Goal: Task Accomplishment & Management: Manage account settings

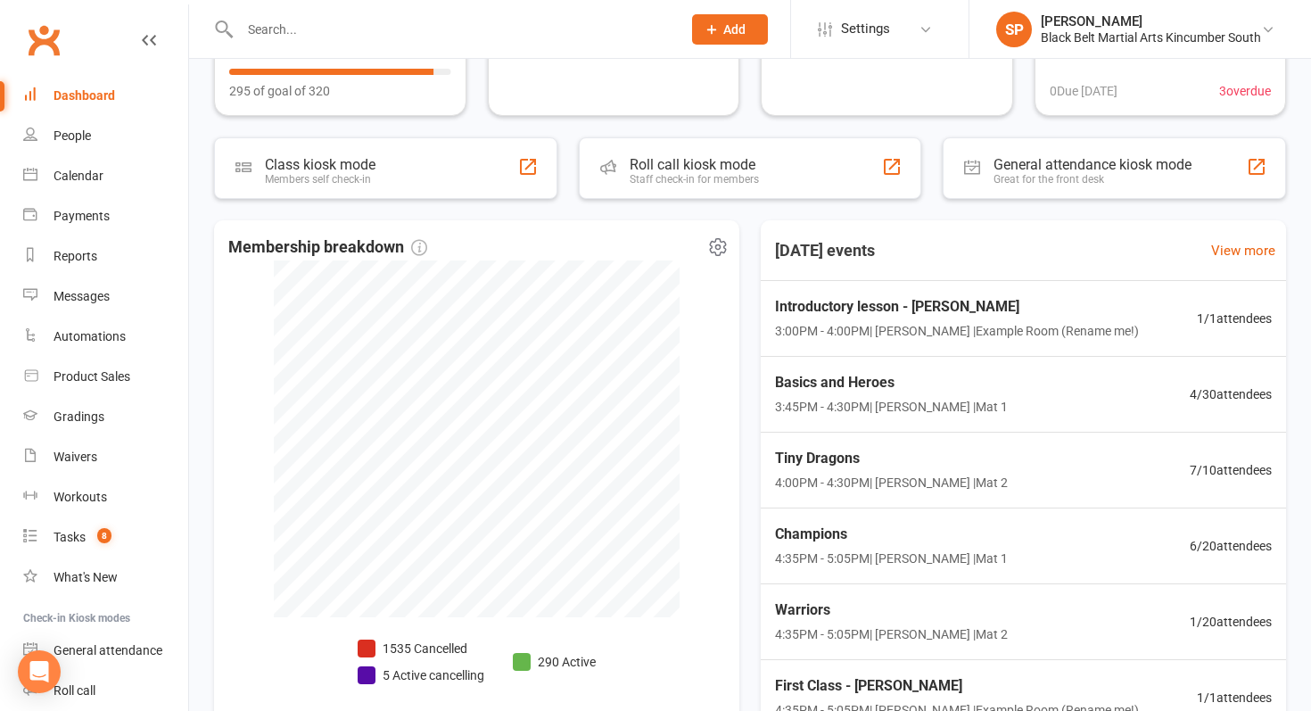
scroll to position [344, 0]
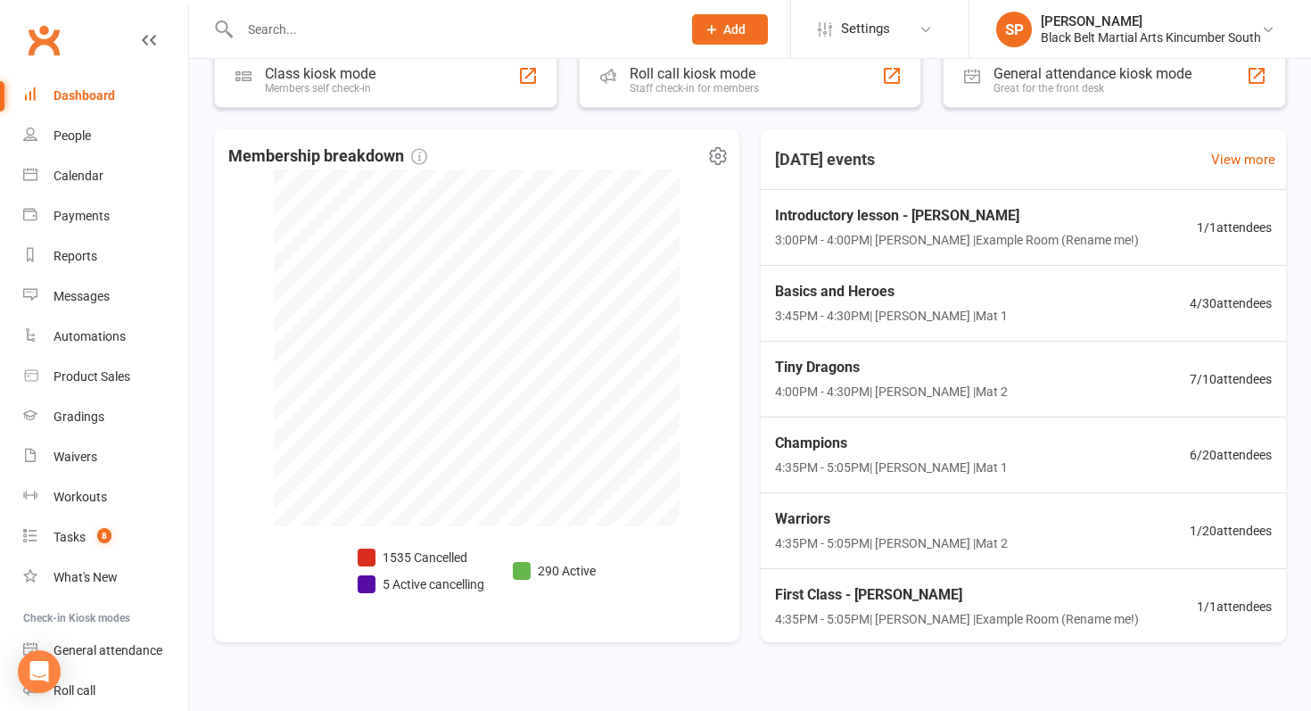
click at [385, 582] on li "5 Active cancelling" at bounding box center [421, 584] width 127 height 20
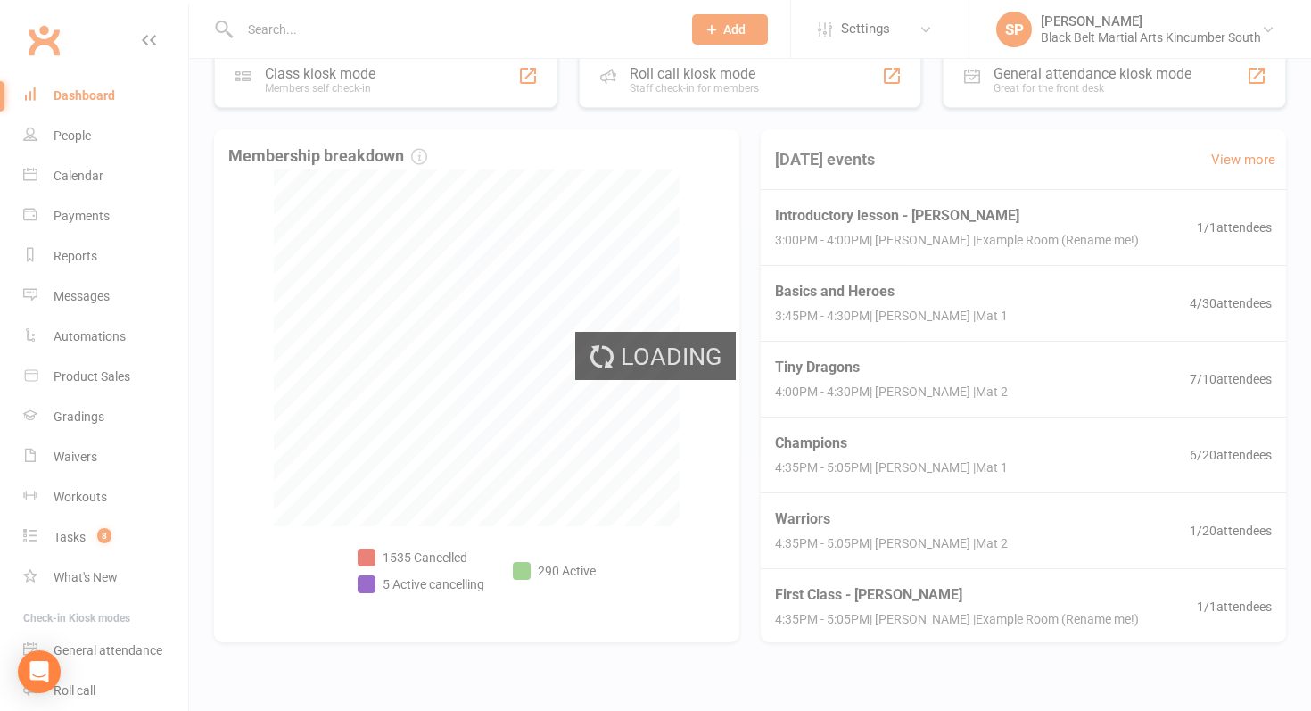
select select "no_trial"
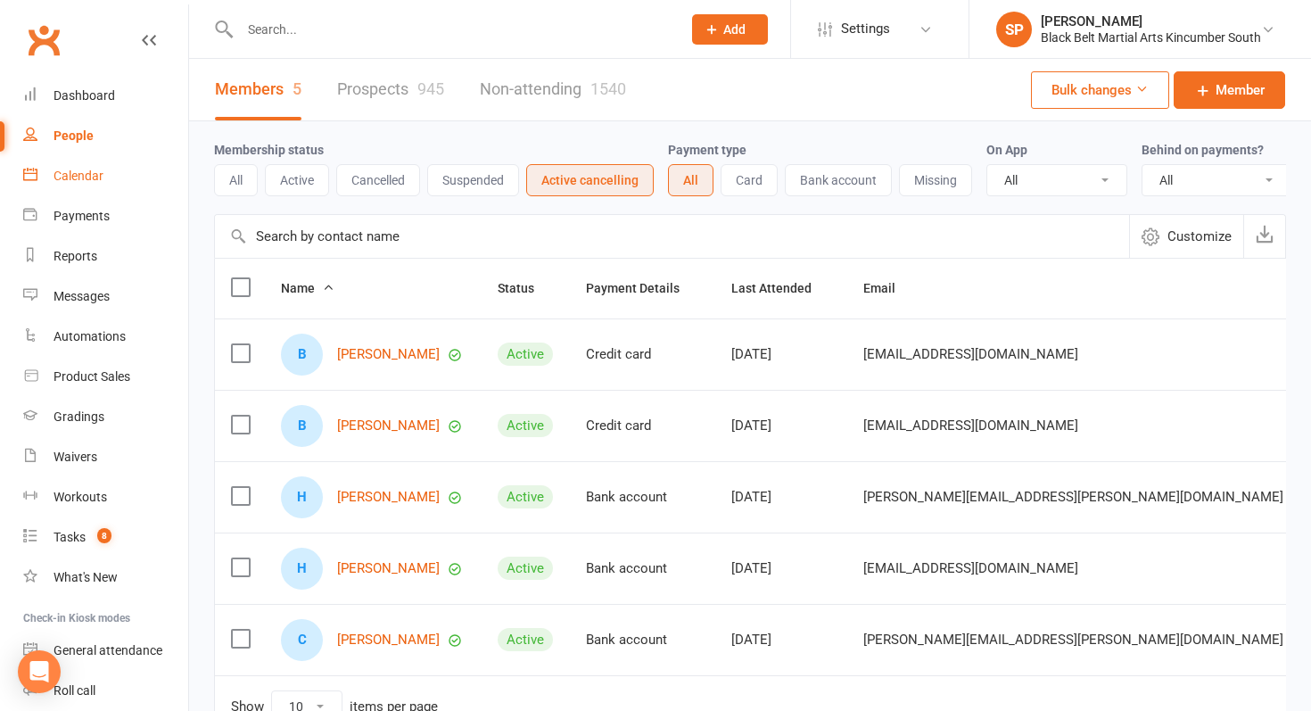
click at [116, 187] on link "Calendar" at bounding box center [105, 176] width 165 height 40
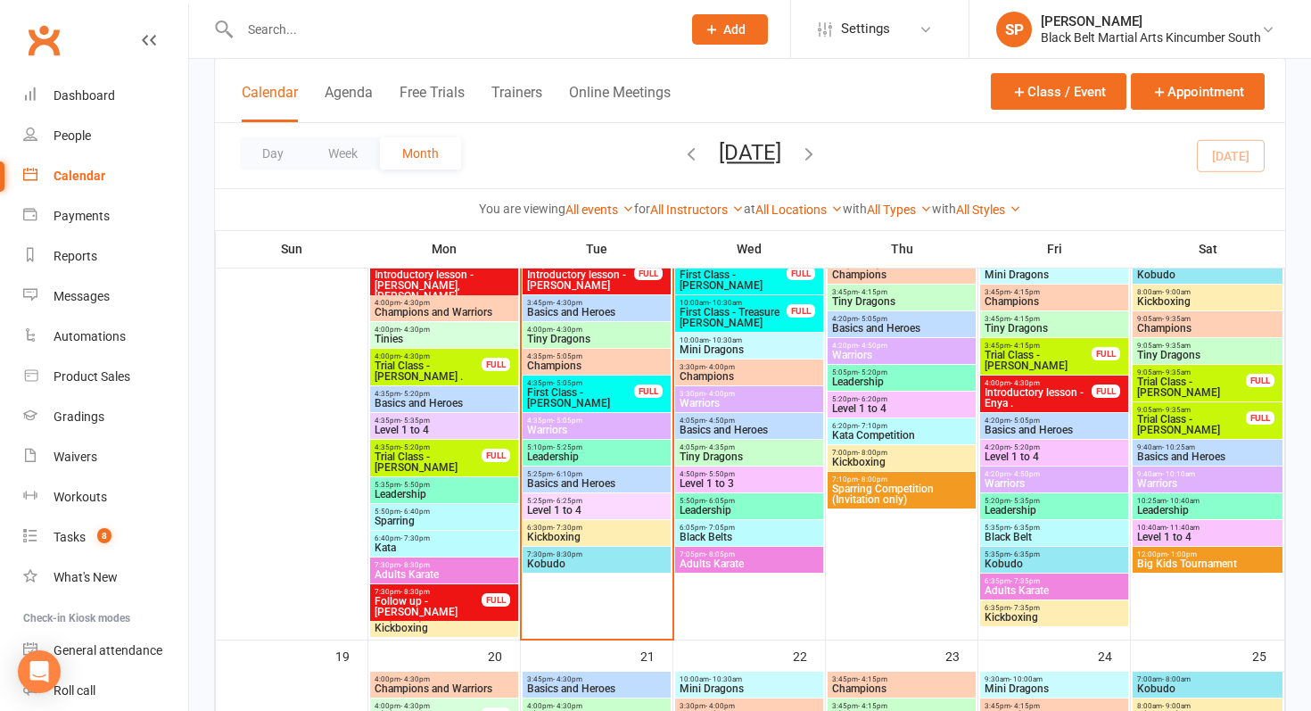
scroll to position [716, 0]
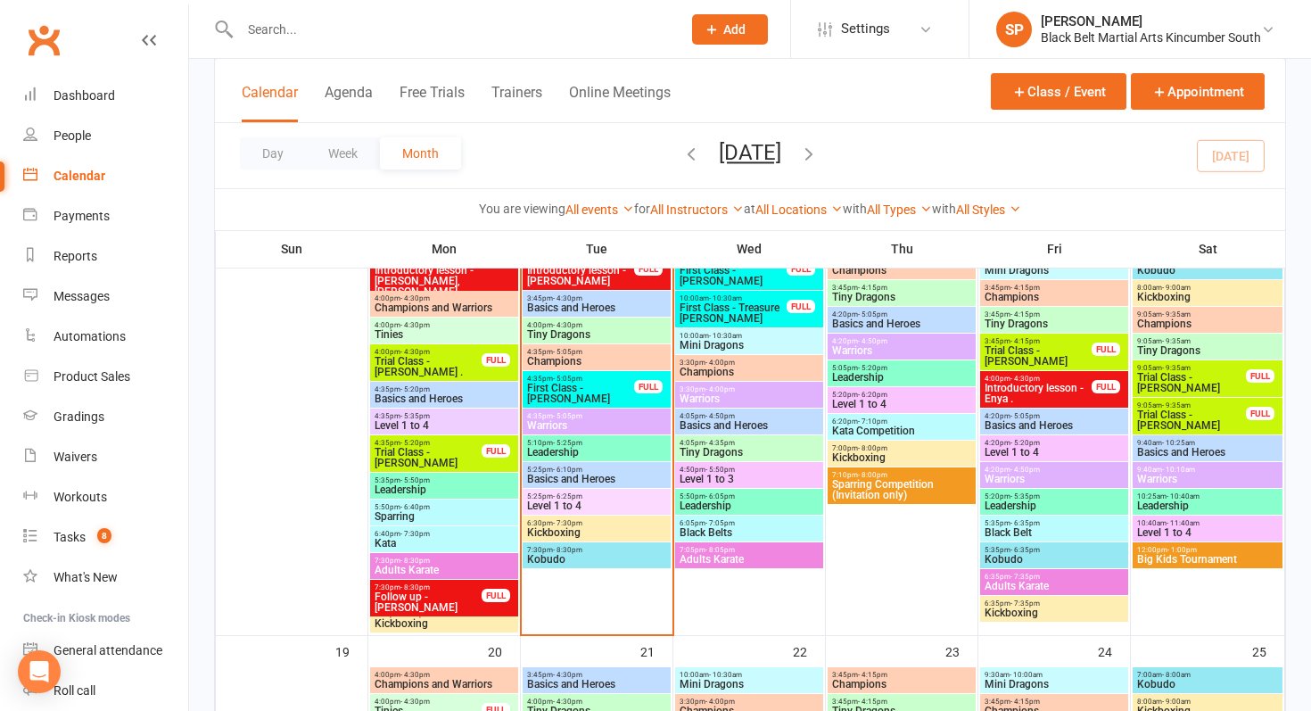
click at [1230, 554] on span "Big Kids Tournament" at bounding box center [1207, 559] width 143 height 11
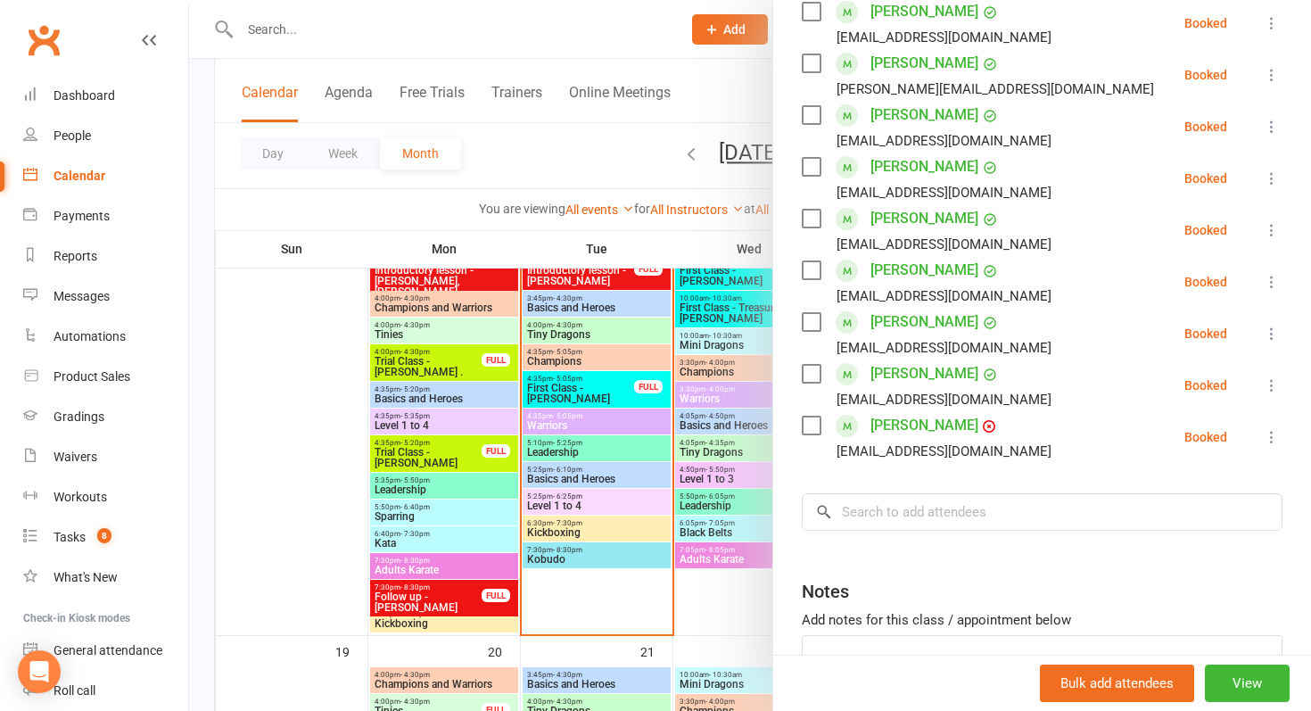
scroll to position [338, 0]
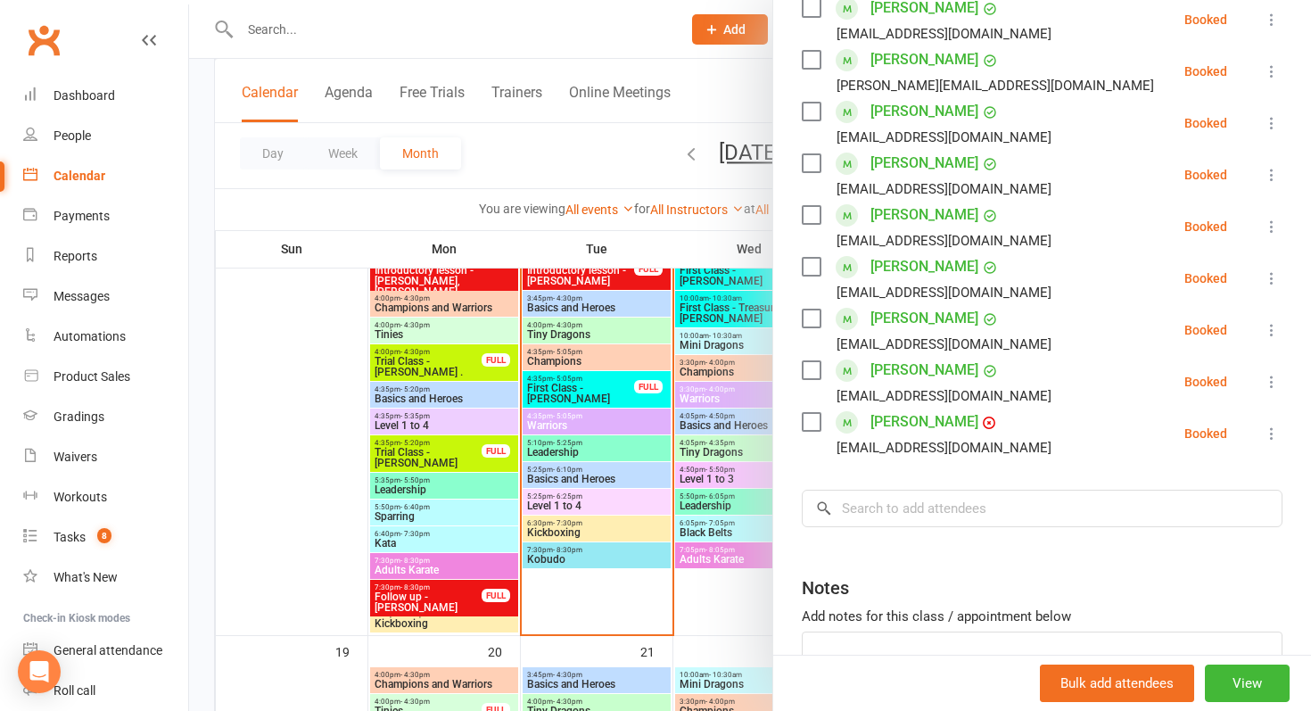
click at [502, 570] on div at bounding box center [750, 355] width 1122 height 711
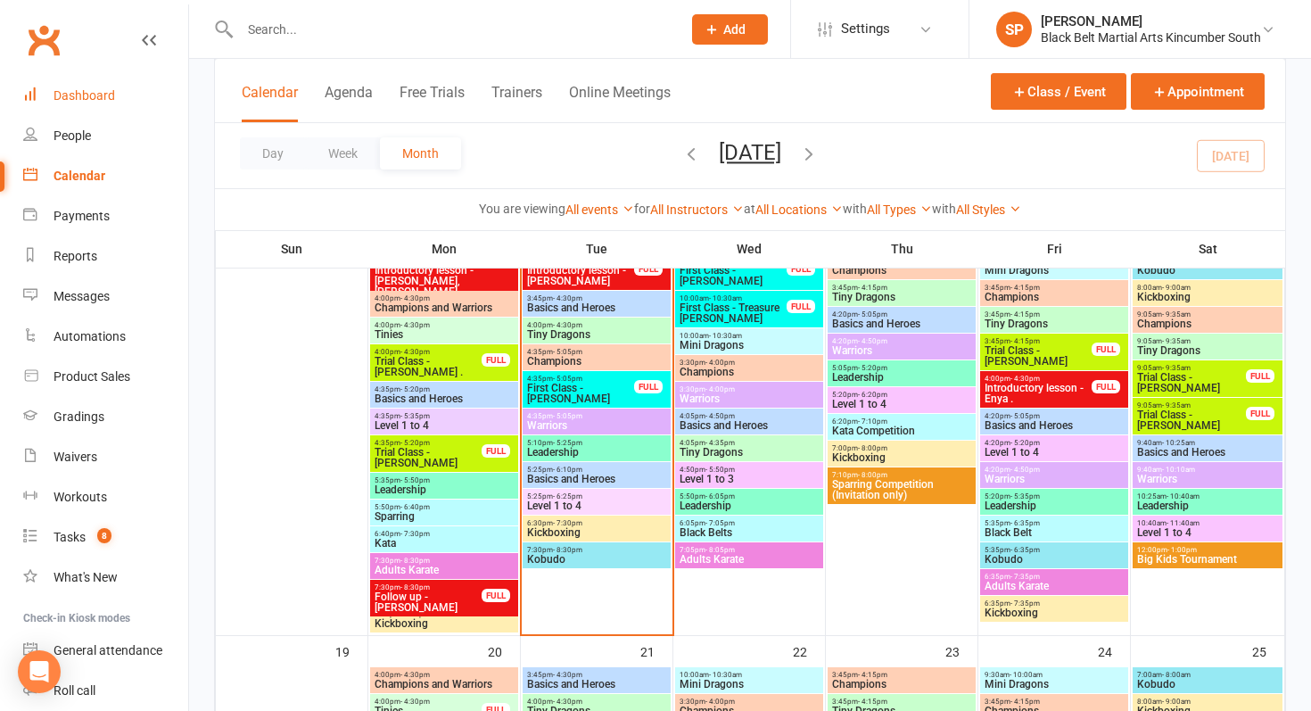
click at [108, 86] on link "Dashboard" at bounding box center [105, 96] width 165 height 40
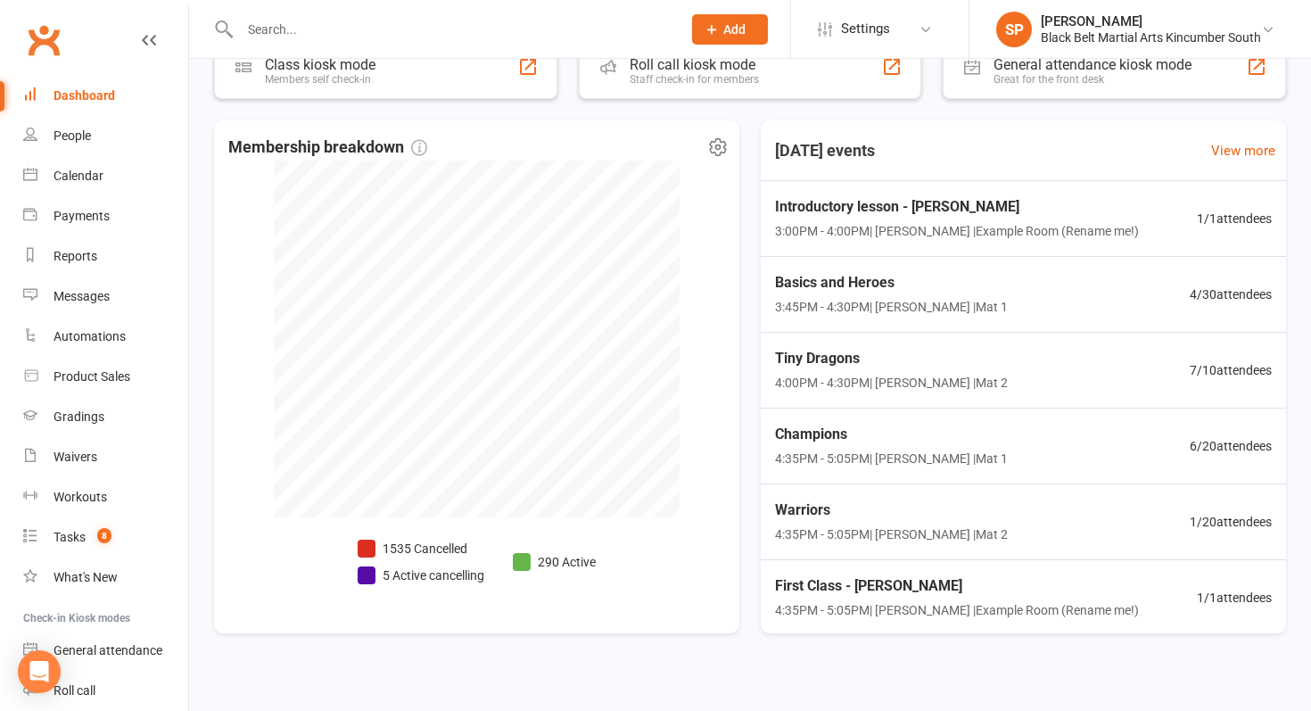
scroll to position [369, 0]
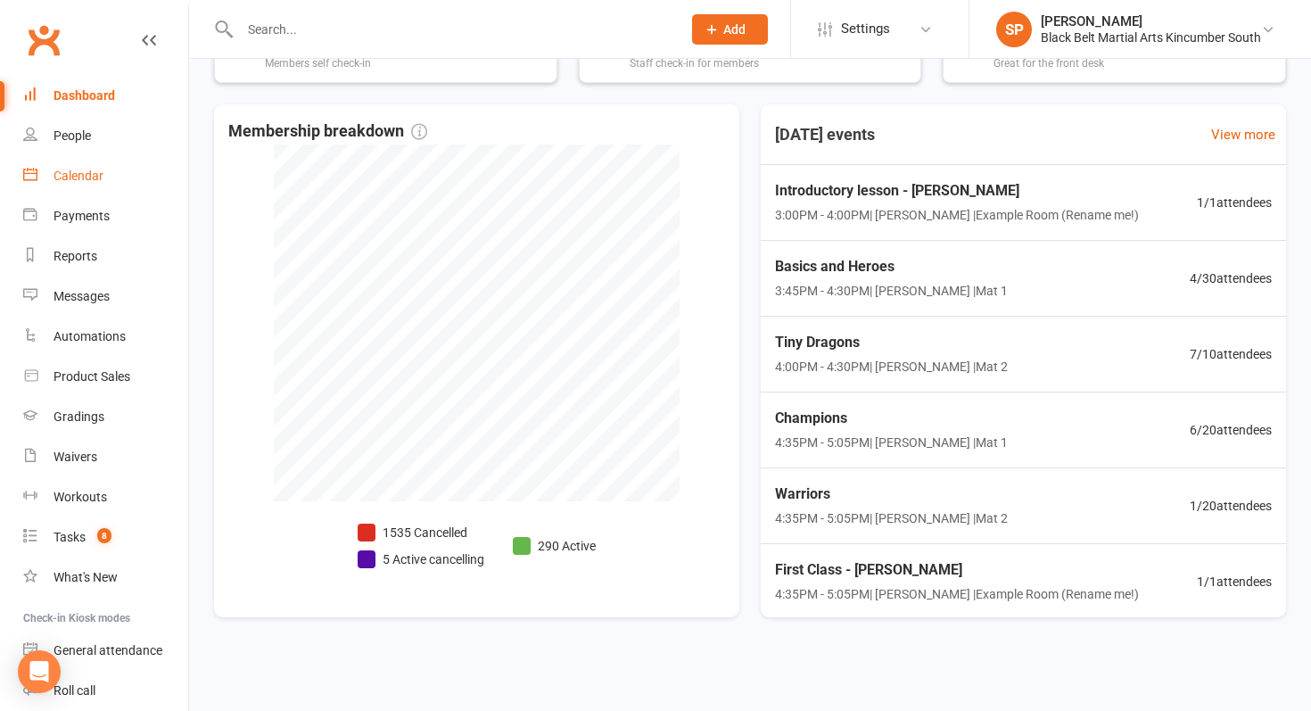
click at [97, 162] on link "Calendar" at bounding box center [105, 176] width 165 height 40
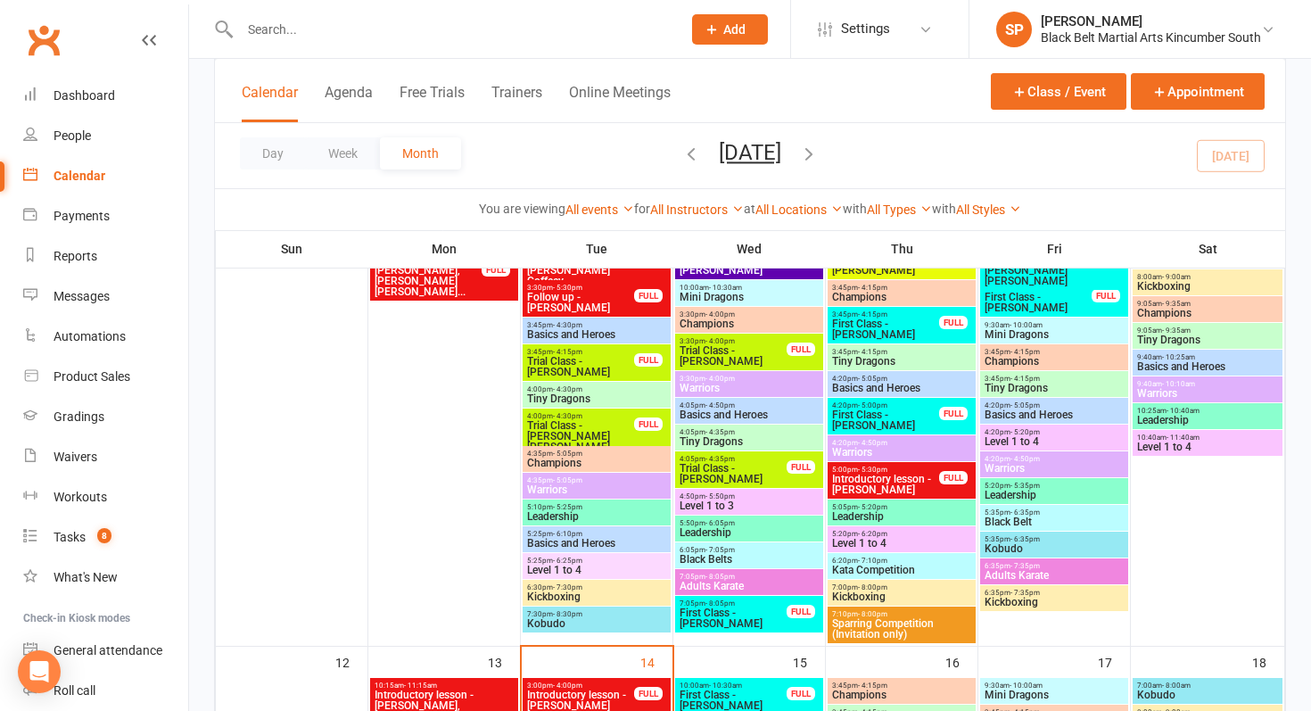
scroll to position [290, 0]
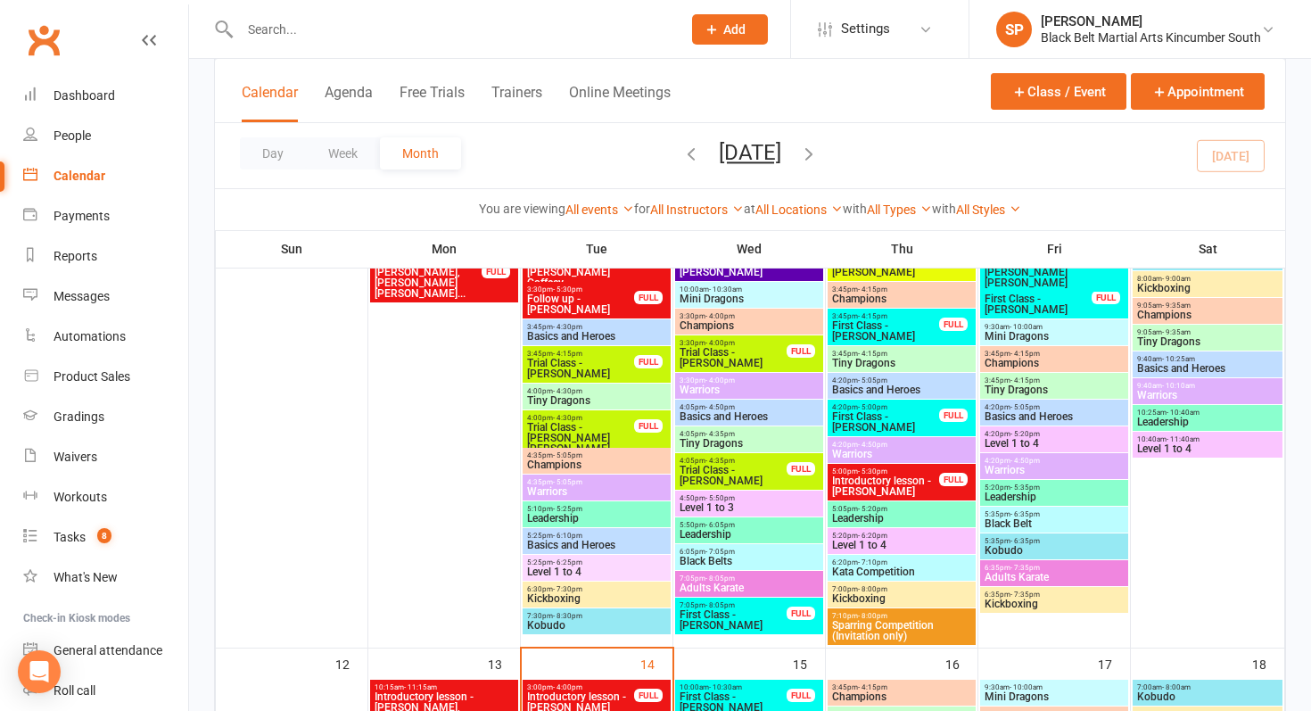
click at [878, 320] on span "First Class - [PERSON_NAME]" at bounding box center [885, 330] width 109 height 21
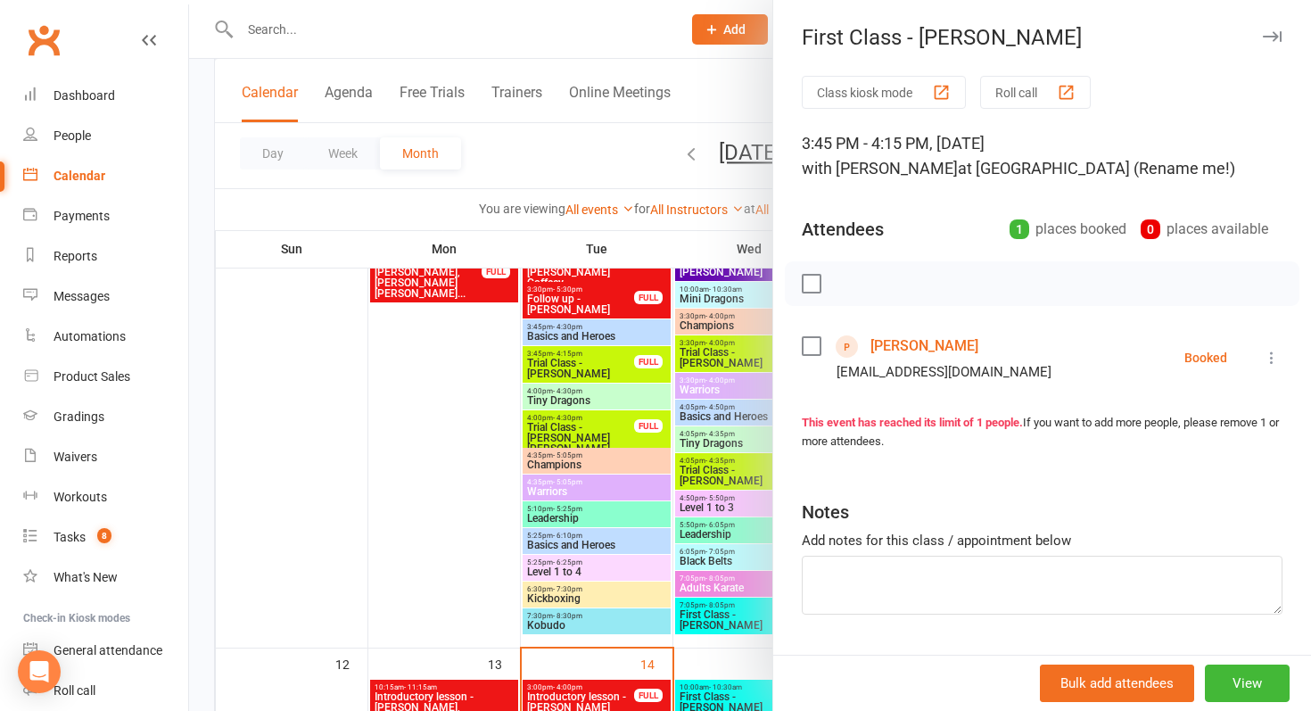
click at [762, 367] on div at bounding box center [750, 355] width 1122 height 711
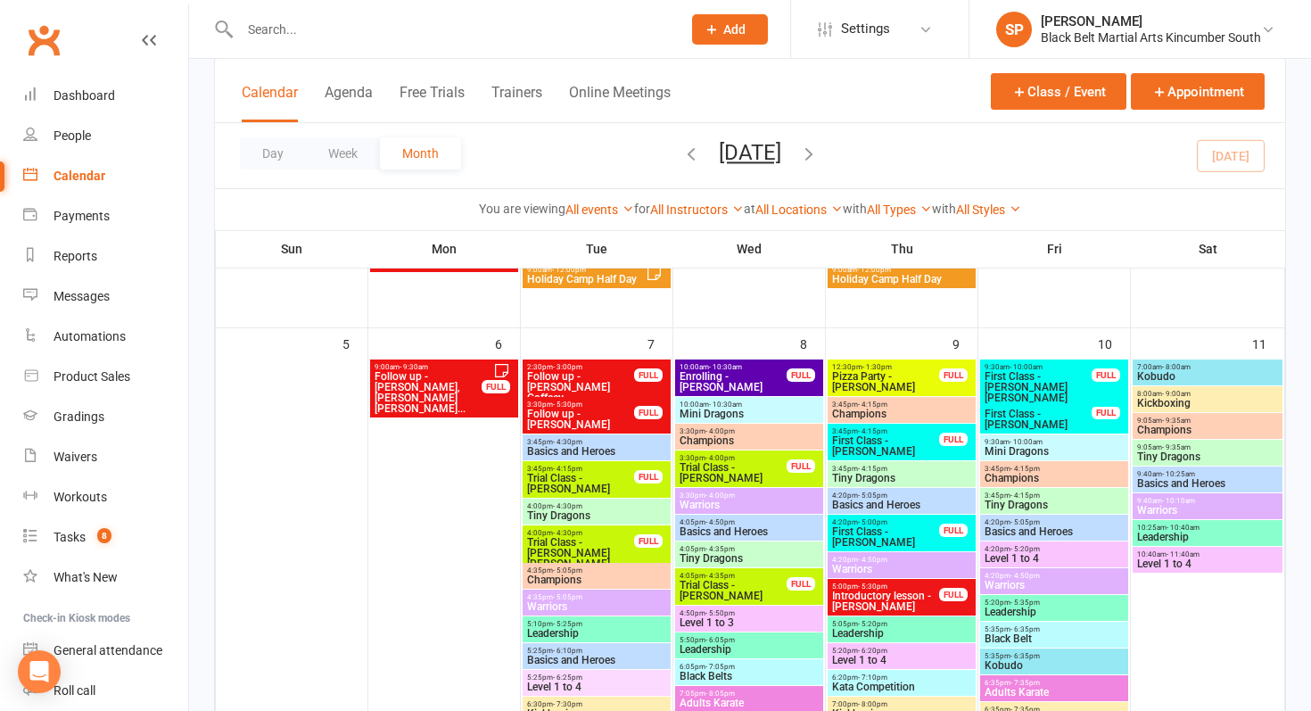
scroll to position [173, 0]
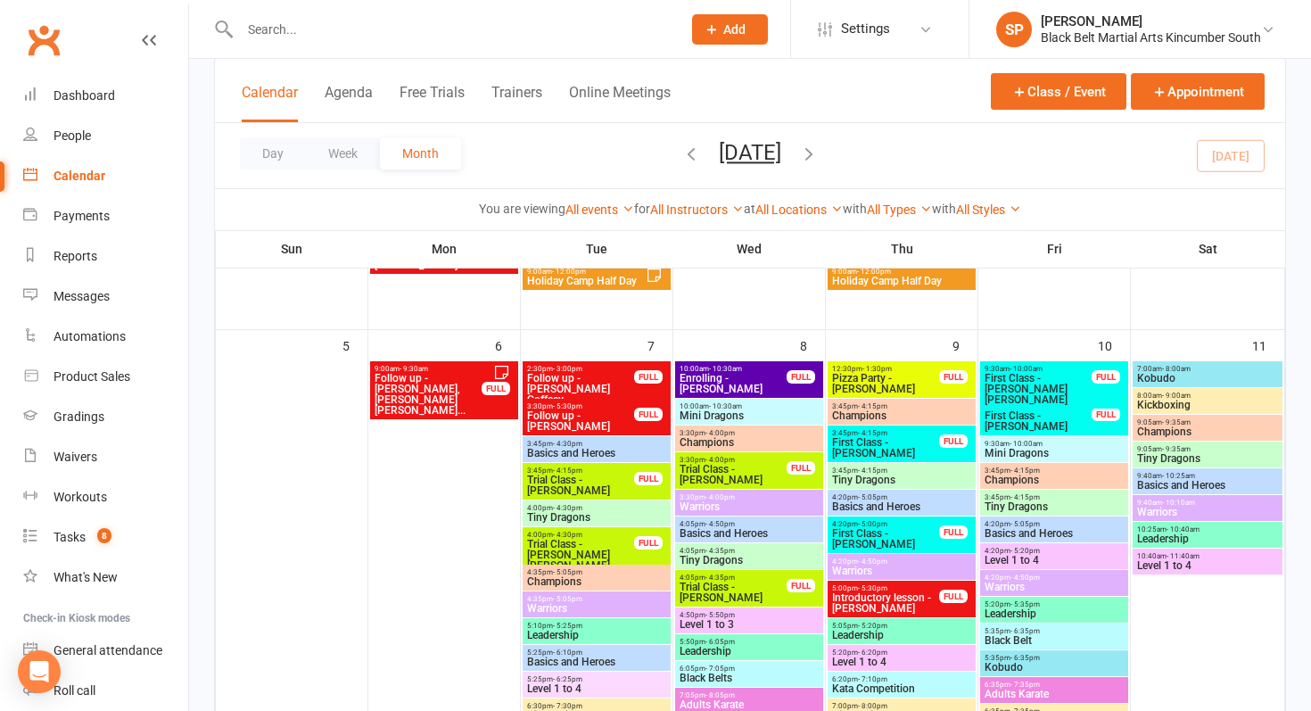
click at [1046, 365] on span "9:30am - 10:00am" at bounding box center [1038, 369] width 109 height 8
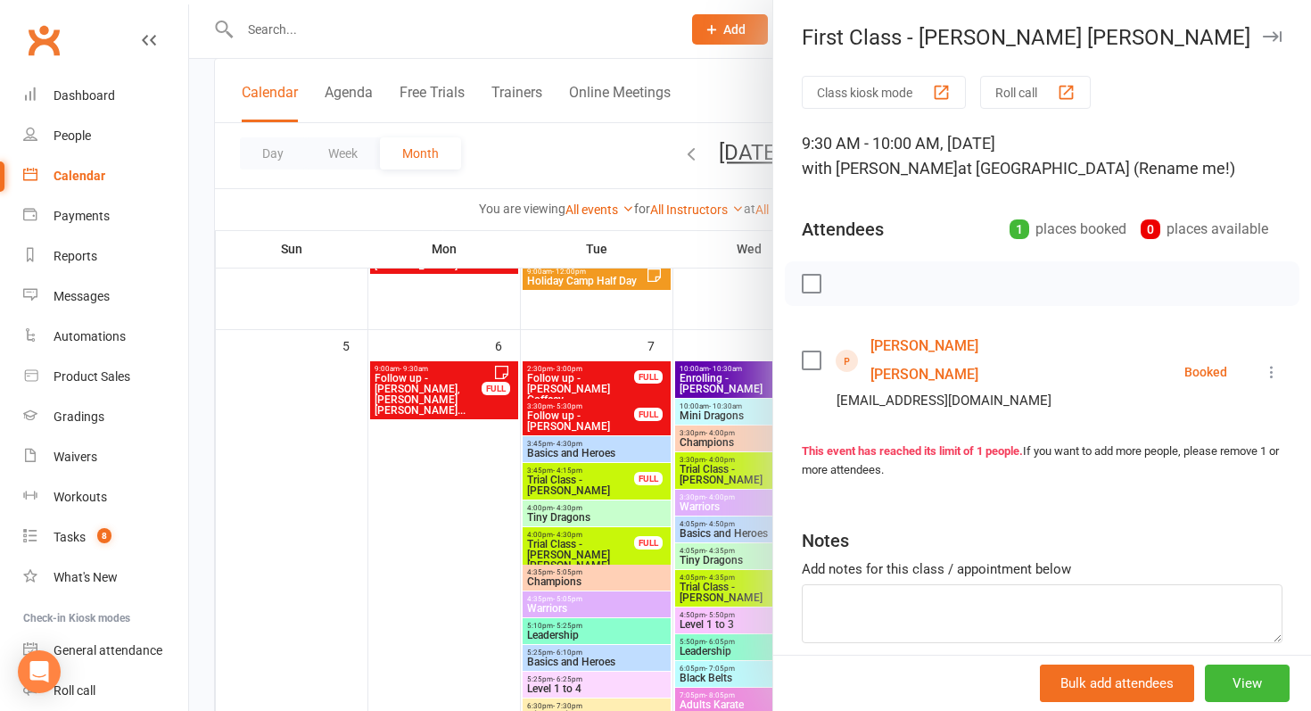
click at [351, 646] on div at bounding box center [750, 355] width 1122 height 711
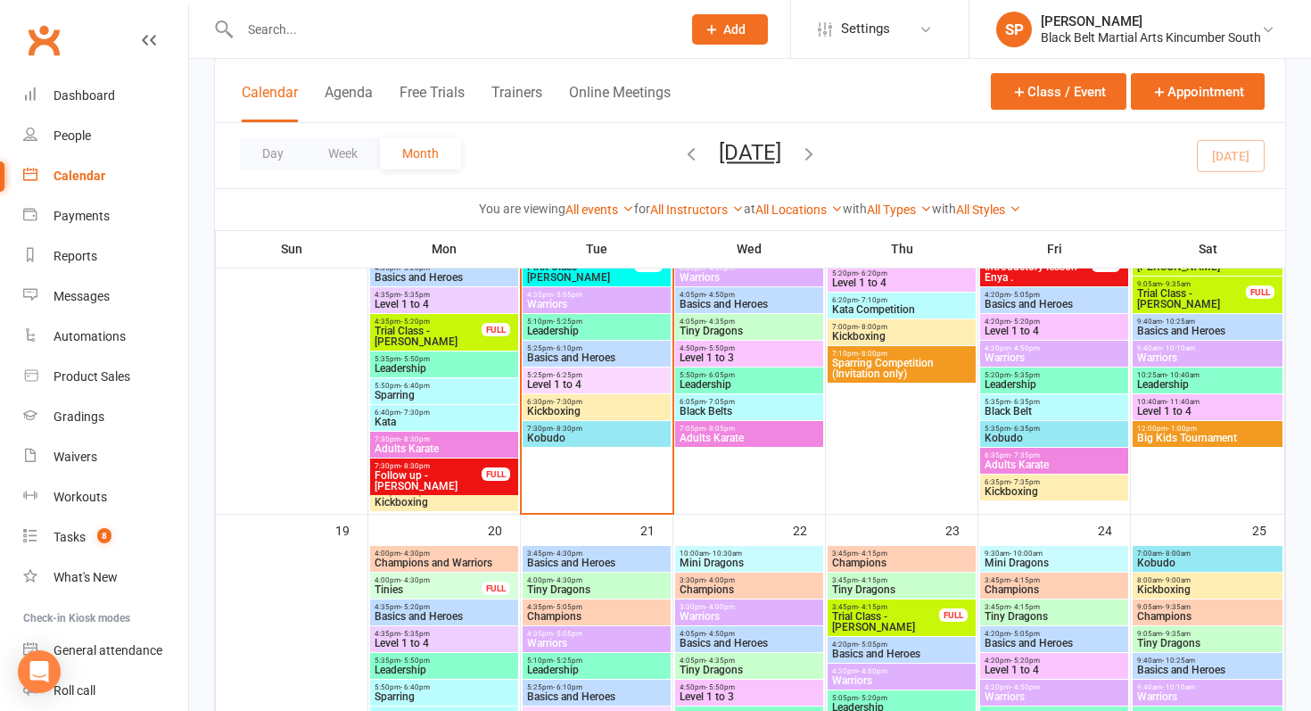
scroll to position [840, 0]
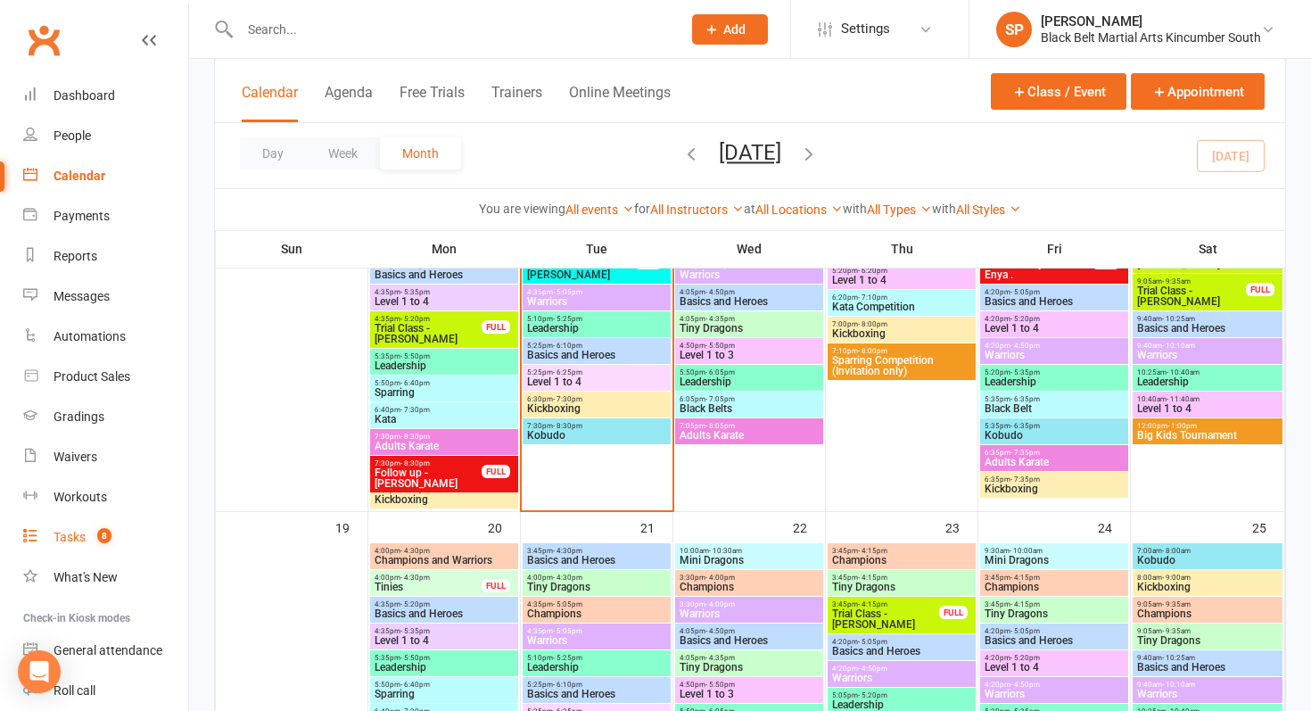
click at [117, 541] on link "Tasks 8" at bounding box center [105, 537] width 165 height 40
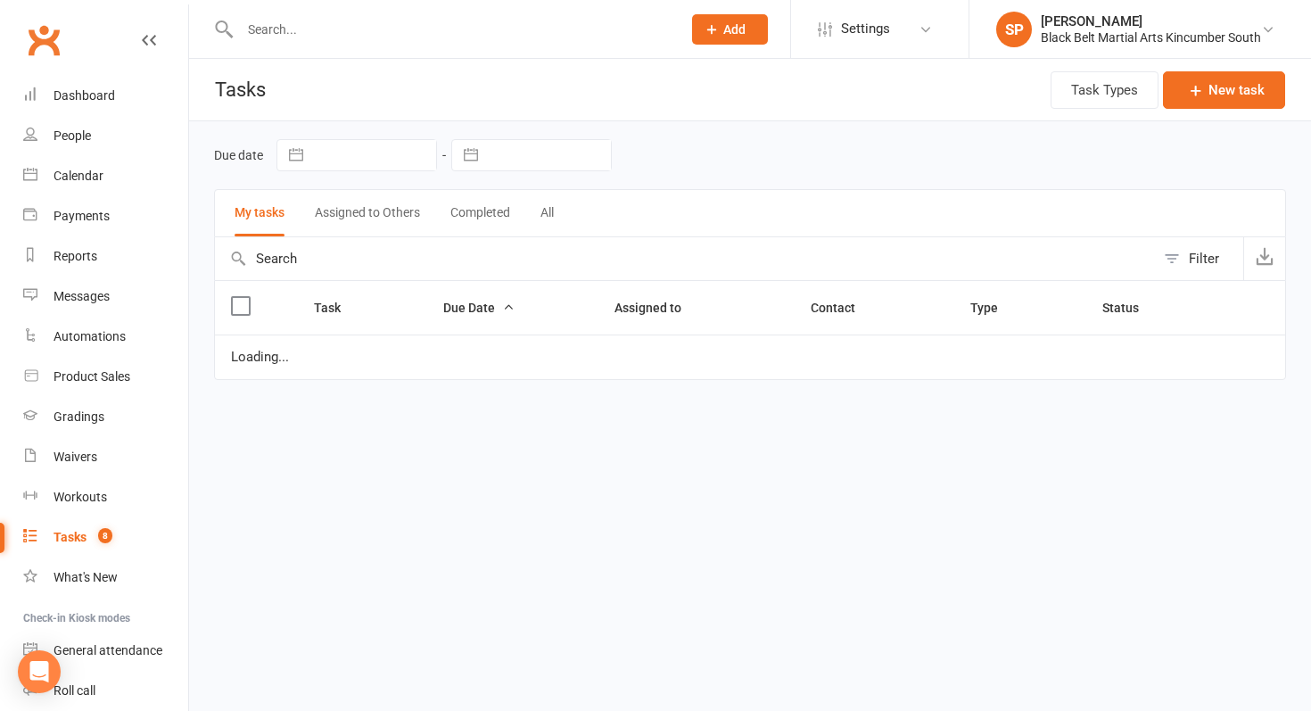
select select "started"
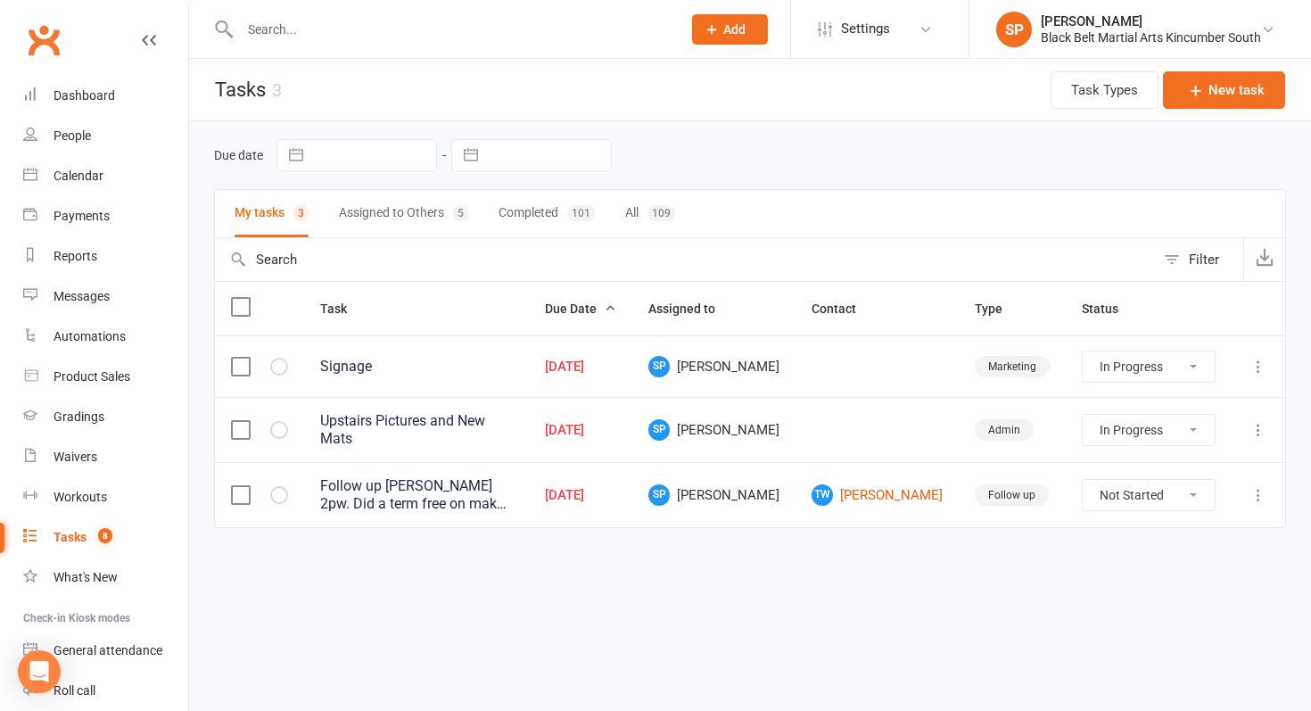
click at [1165, 492] on select "Not Started In Progress Waiting Complete" at bounding box center [1149, 495] width 132 height 30
click at [1083, 480] on select "Not Started In Progress Waiting Complete" at bounding box center [1149, 495] width 132 height 30
select select "unstarted"
select select "started"
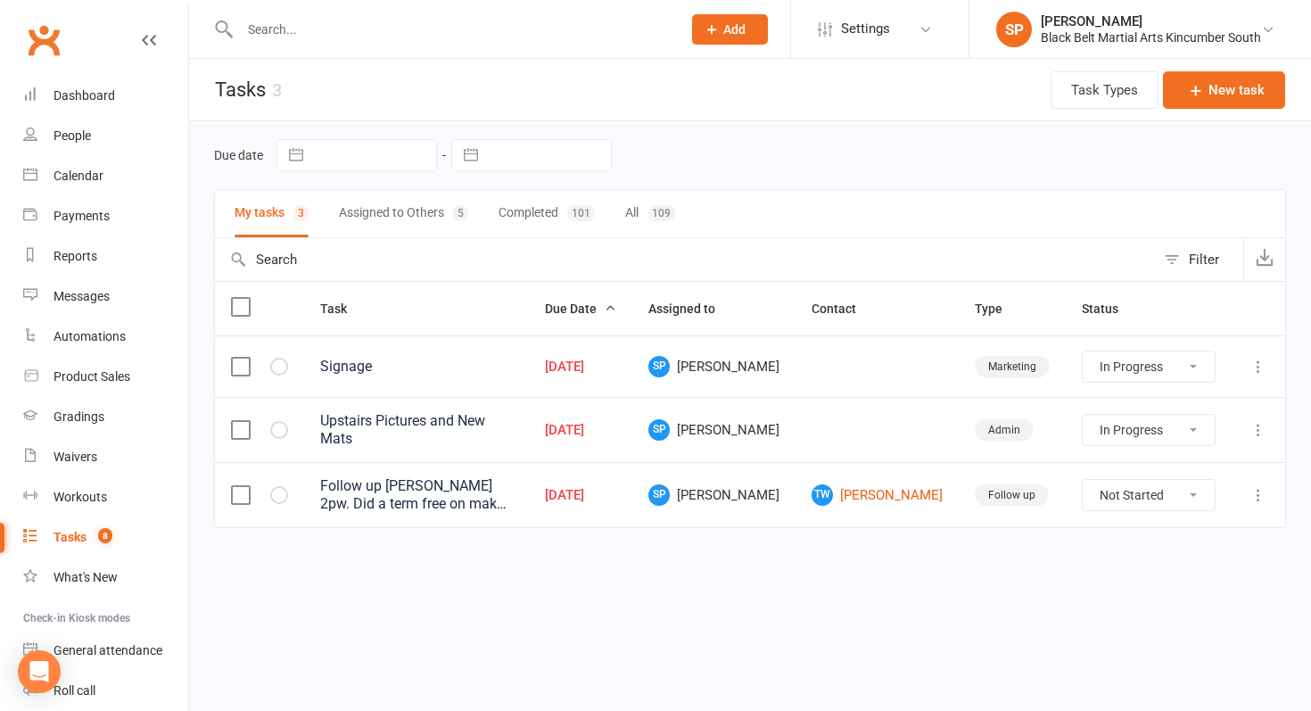
select select "started"
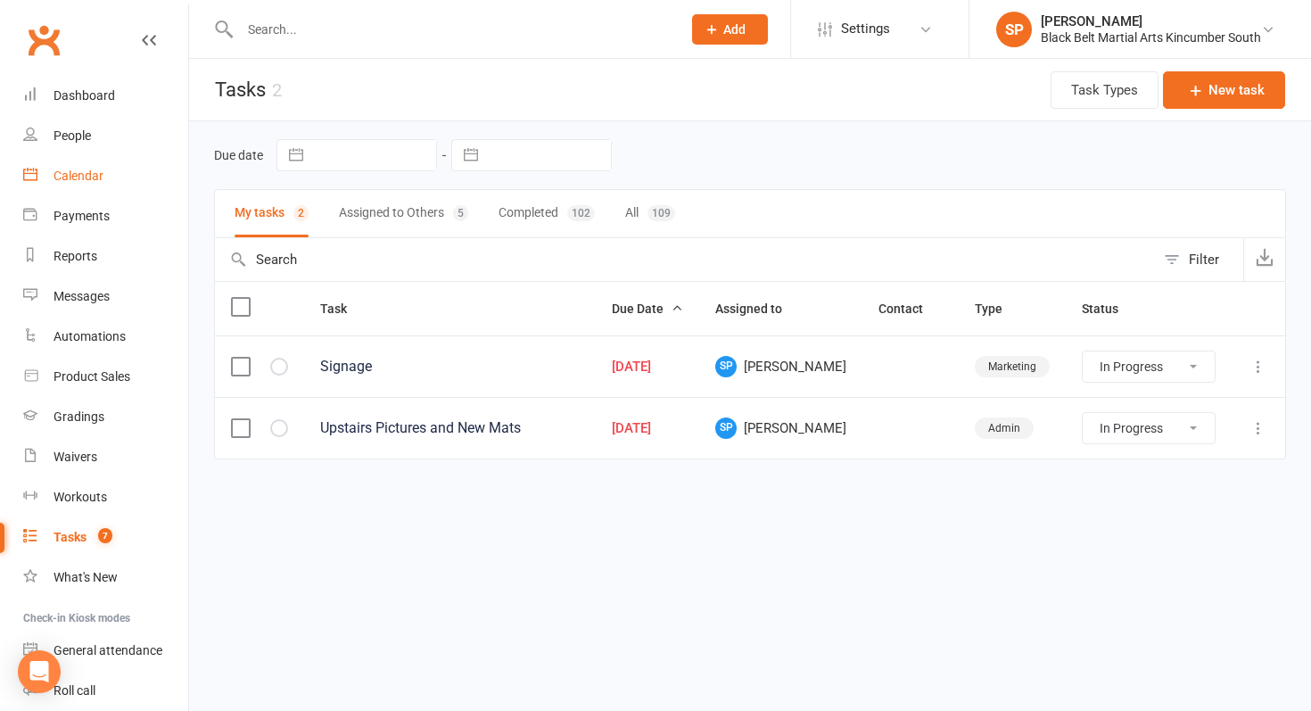
click at [103, 162] on link "Calendar" at bounding box center [105, 176] width 165 height 40
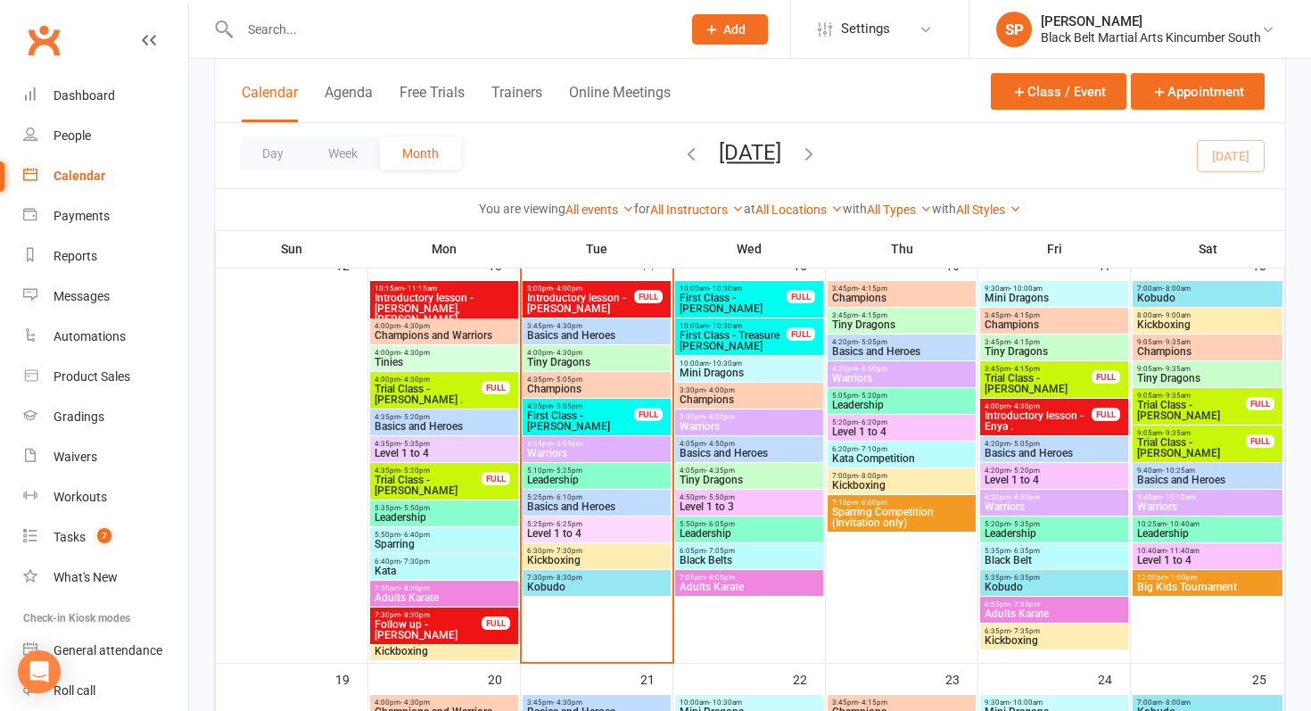
scroll to position [684, 0]
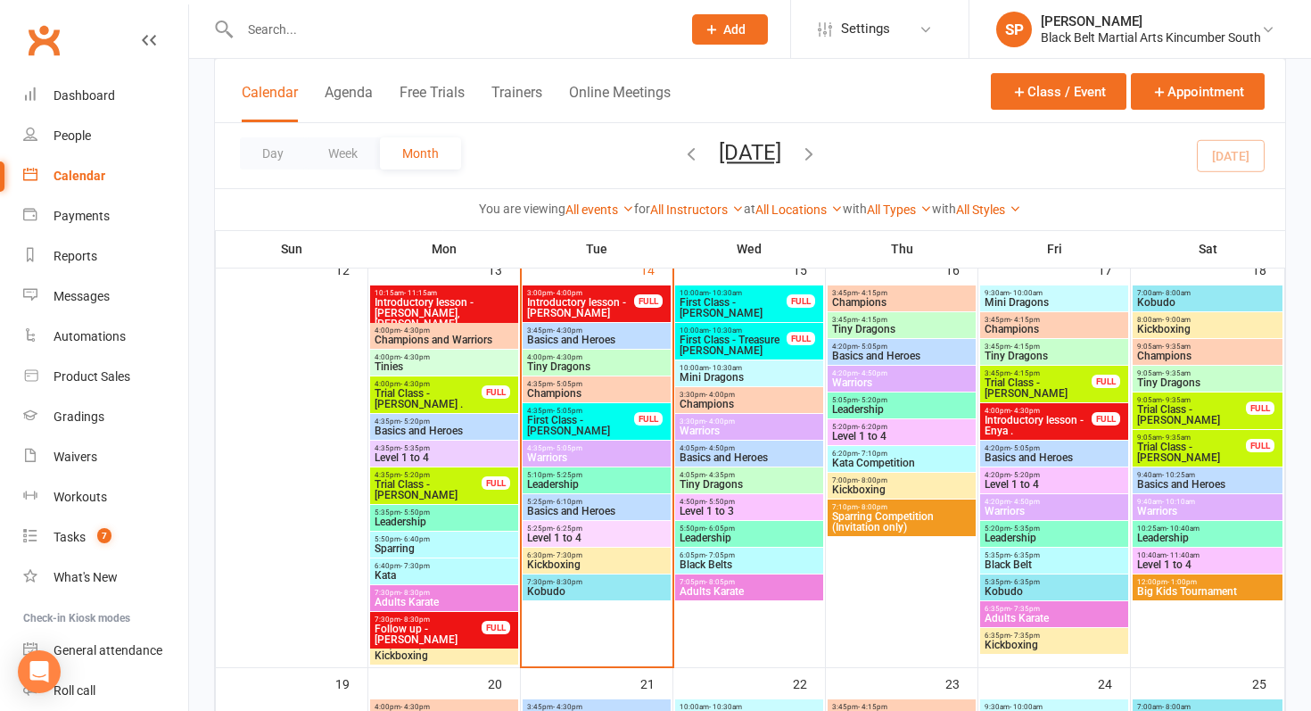
click at [434, 356] on span "4:00pm - 4:30pm" at bounding box center [444, 357] width 141 height 8
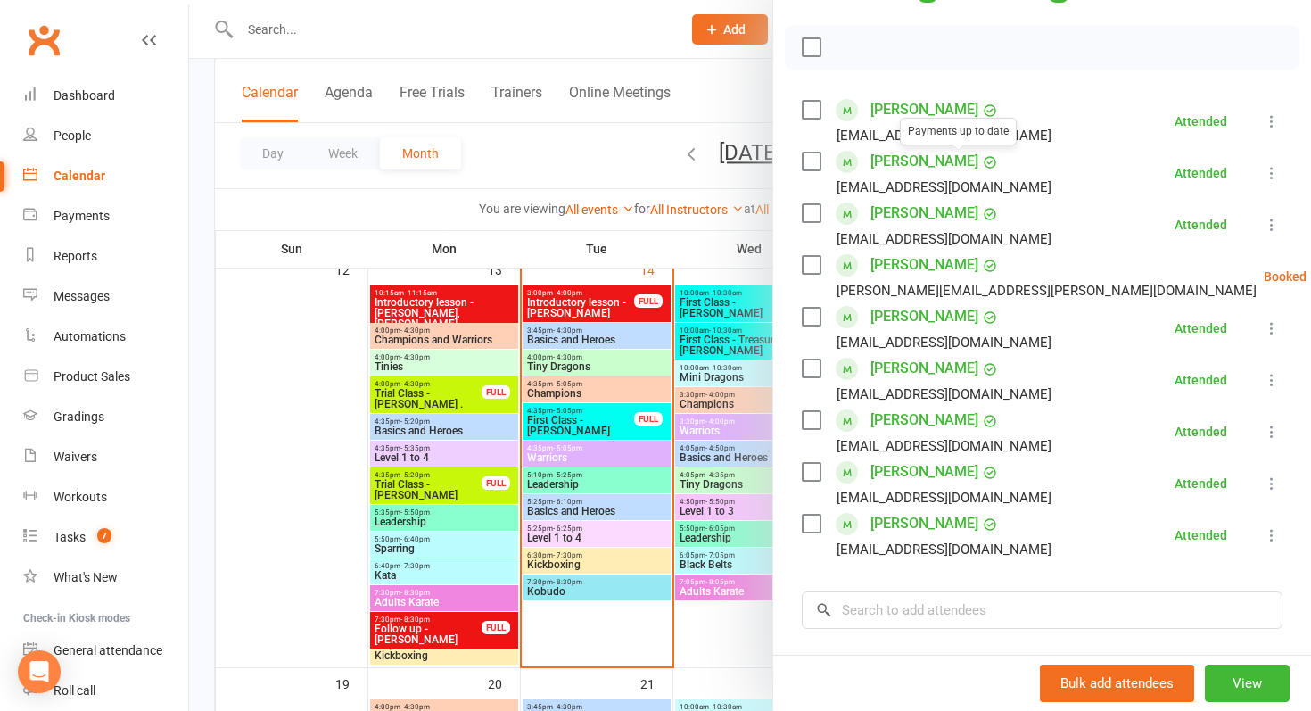
scroll to position [242, 0]
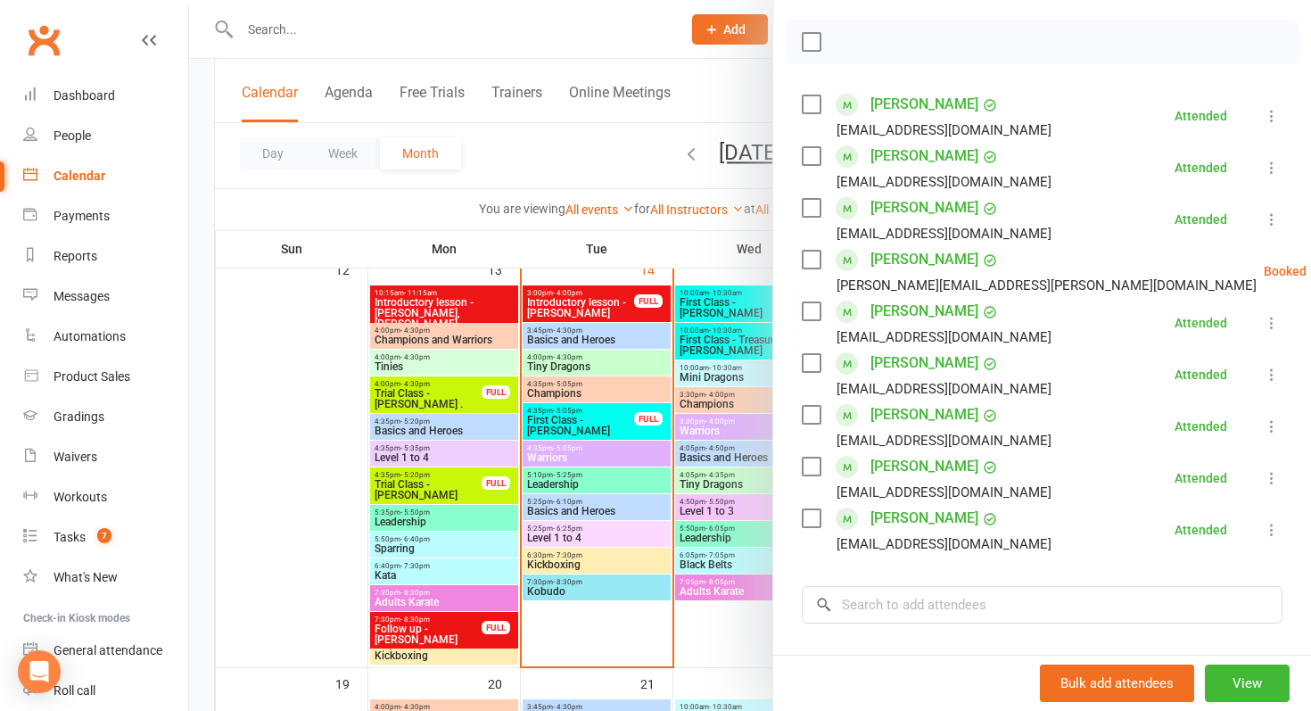
click at [484, 574] on div at bounding box center [750, 355] width 1122 height 711
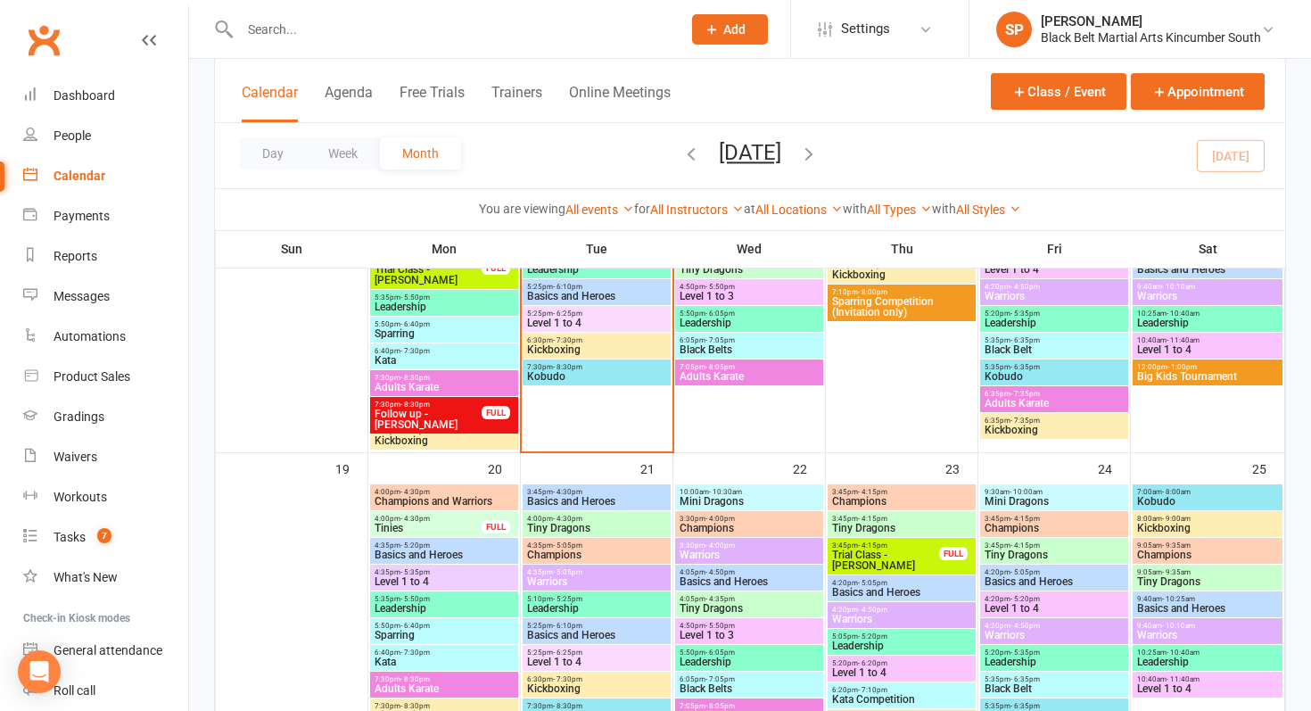
scroll to position [940, 0]
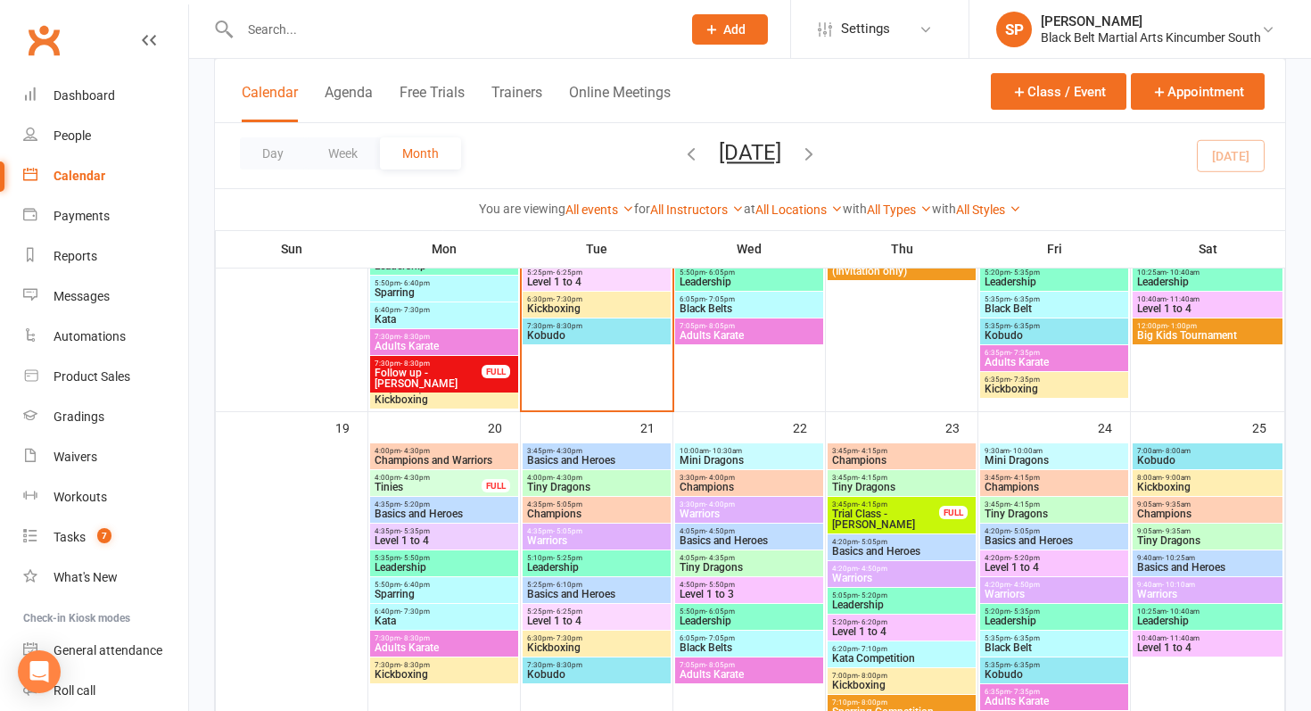
click at [426, 483] on span "Tinies" at bounding box center [428, 487] width 109 height 11
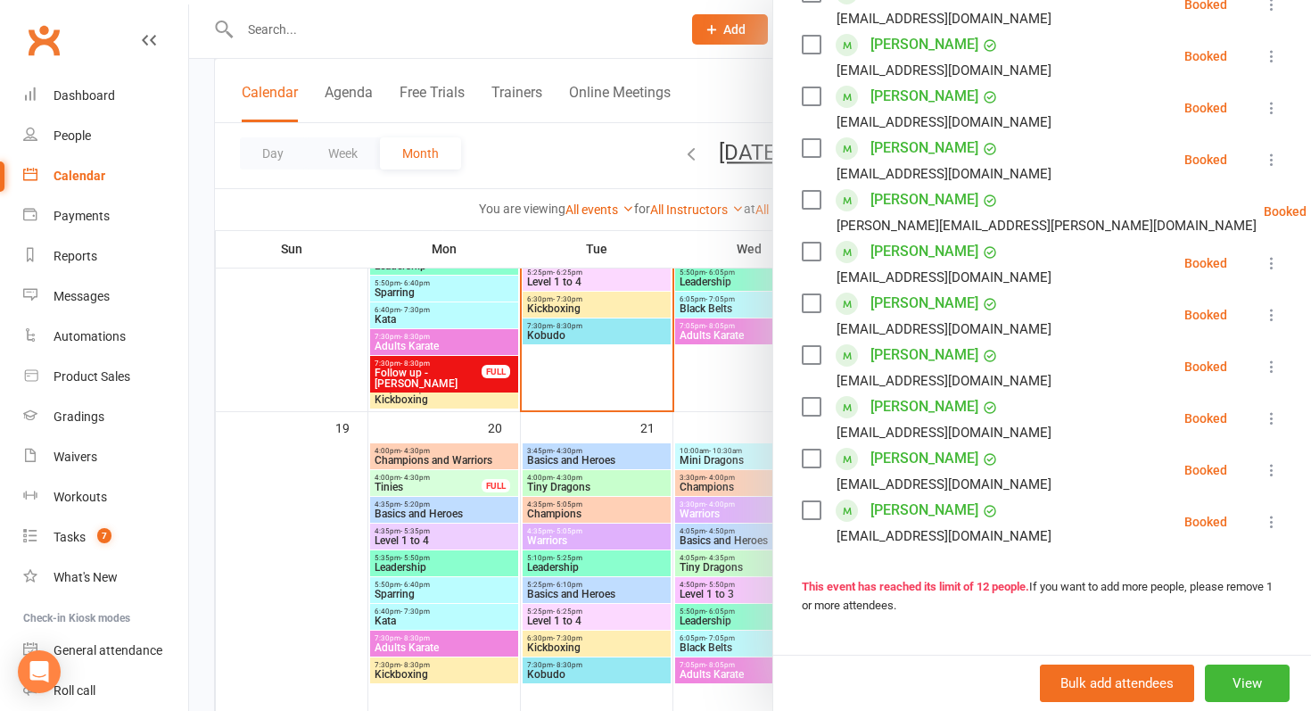
scroll to position [400, 0]
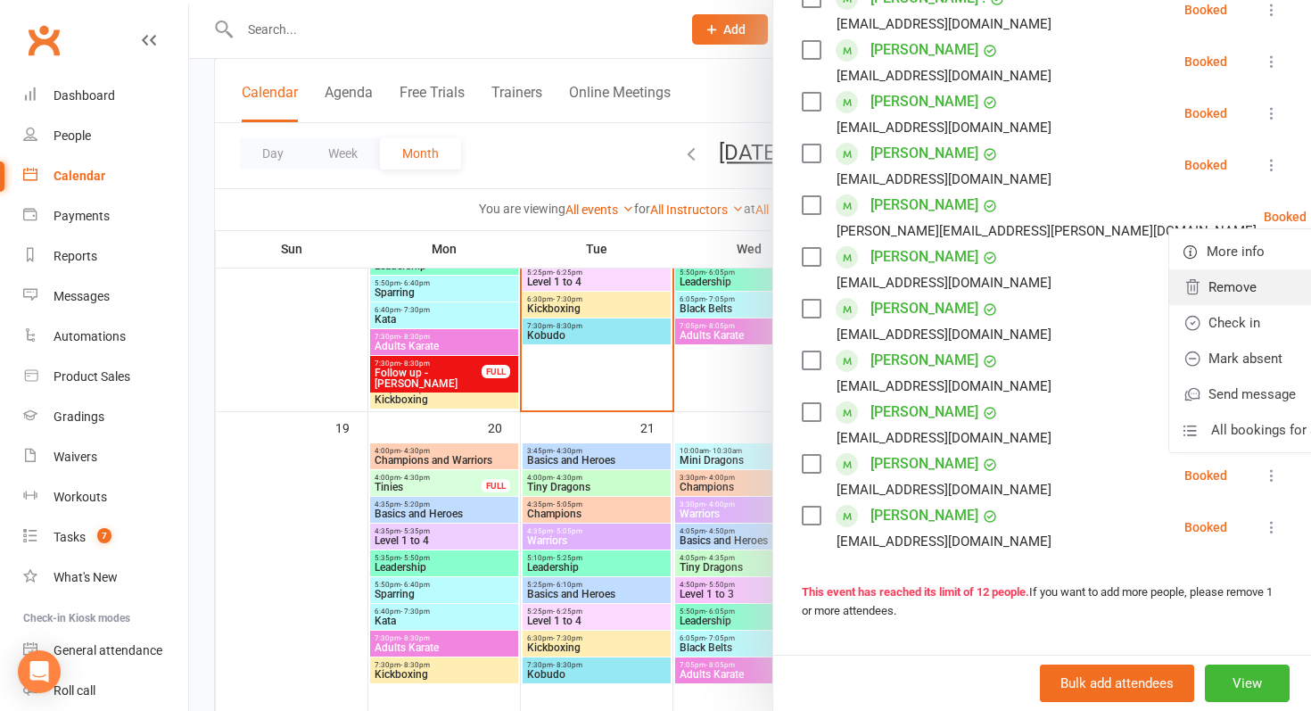
click at [1180, 276] on link "Remove" at bounding box center [1265, 287] width 192 height 36
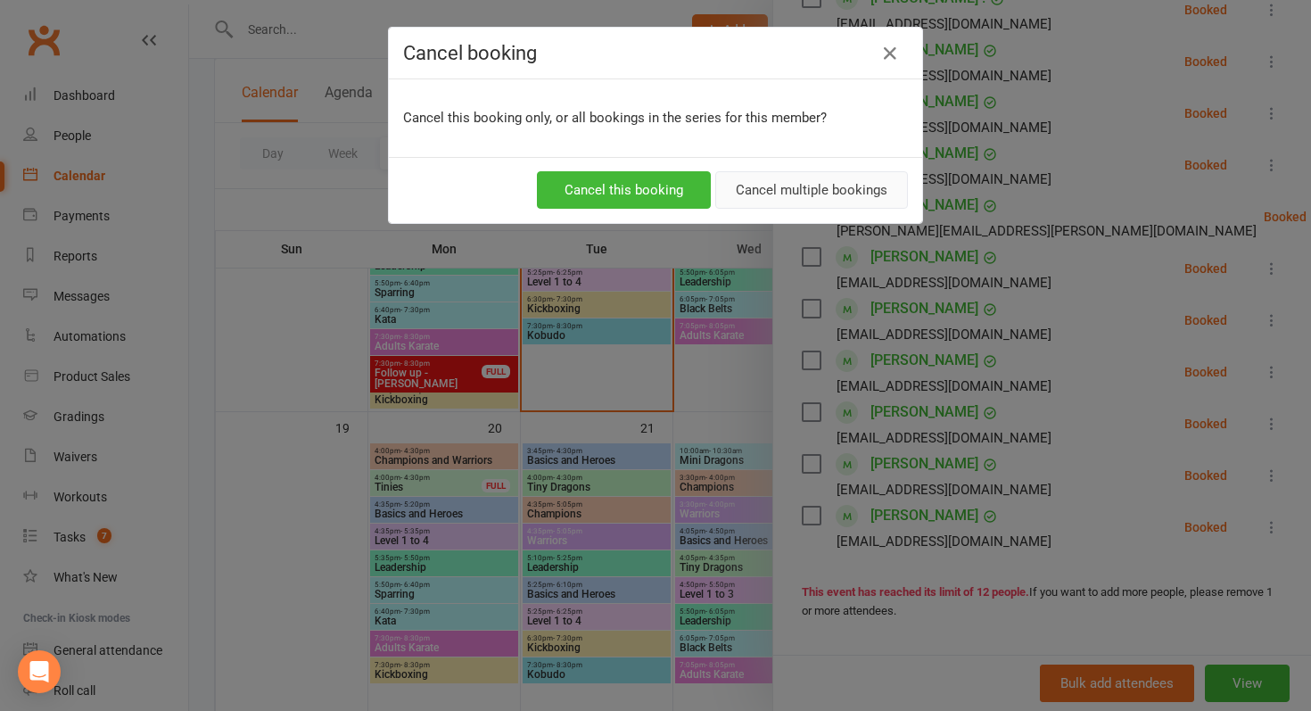
click at [827, 202] on button "Cancel multiple bookings" at bounding box center [811, 189] width 193 height 37
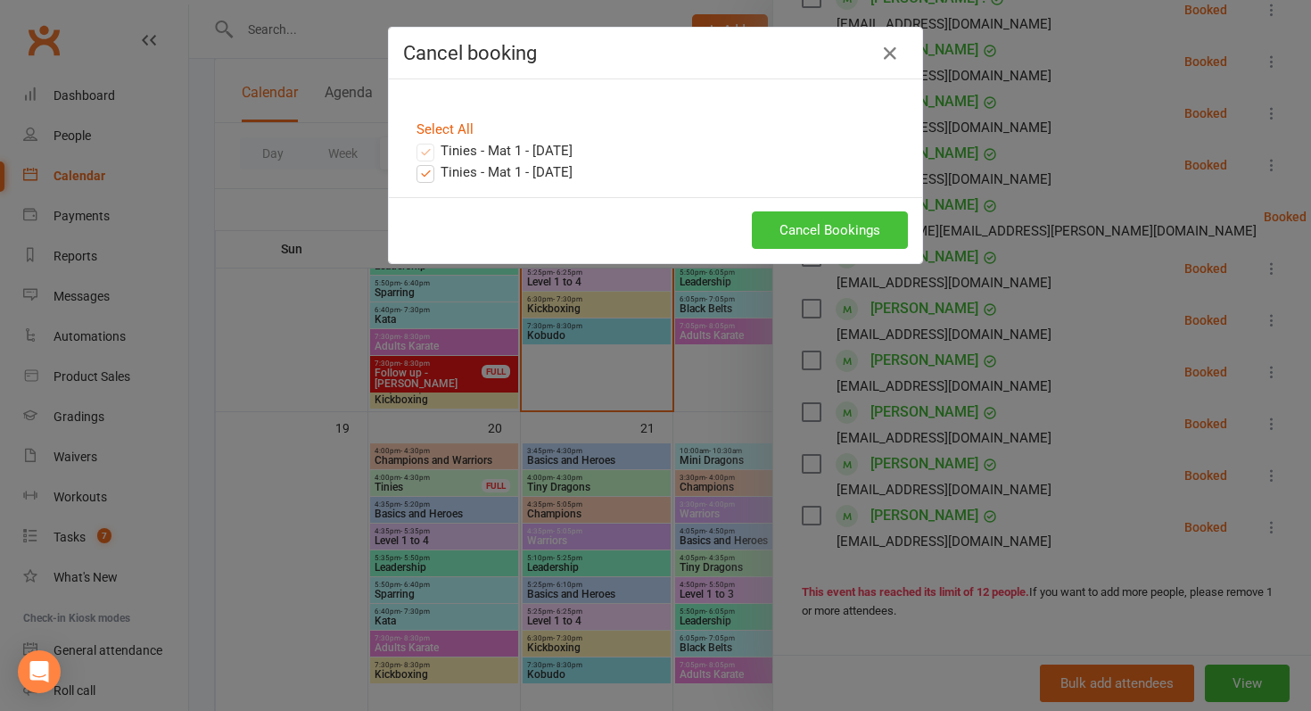
click at [865, 240] on button "Cancel Bookings" at bounding box center [830, 229] width 156 height 37
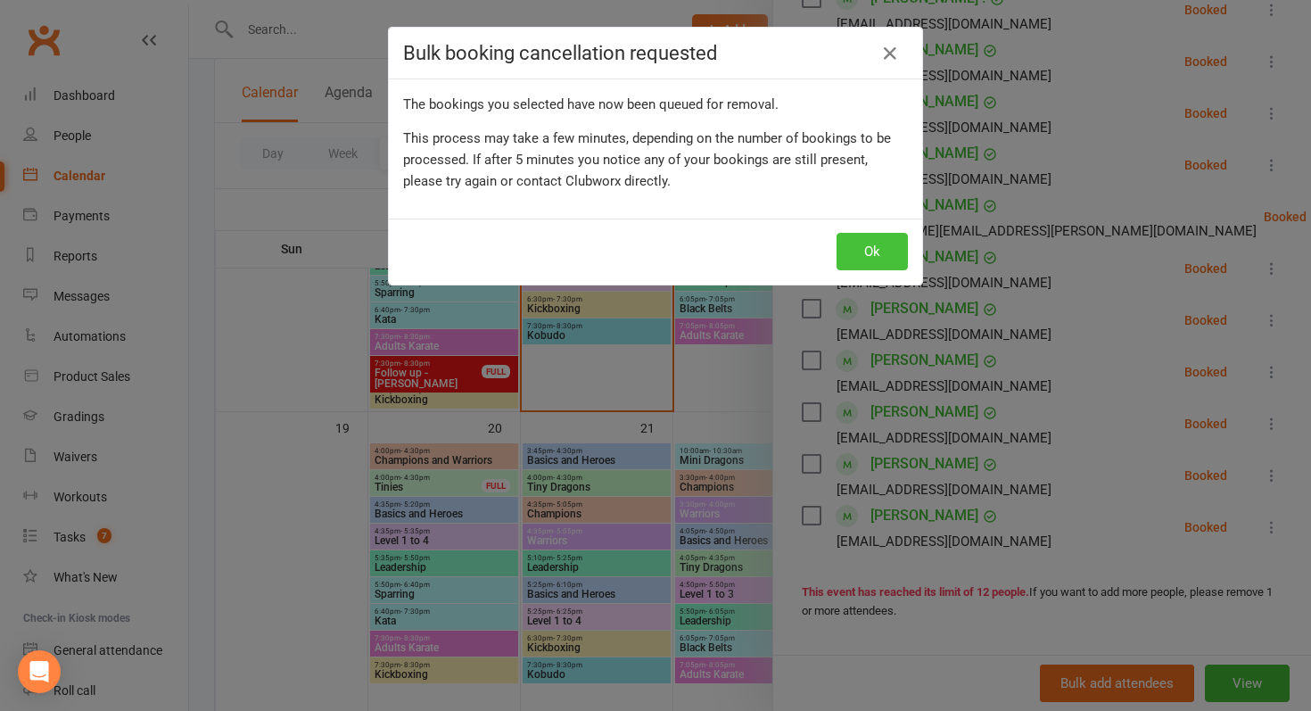
click at [873, 260] on button "Ok" at bounding box center [872, 251] width 71 height 37
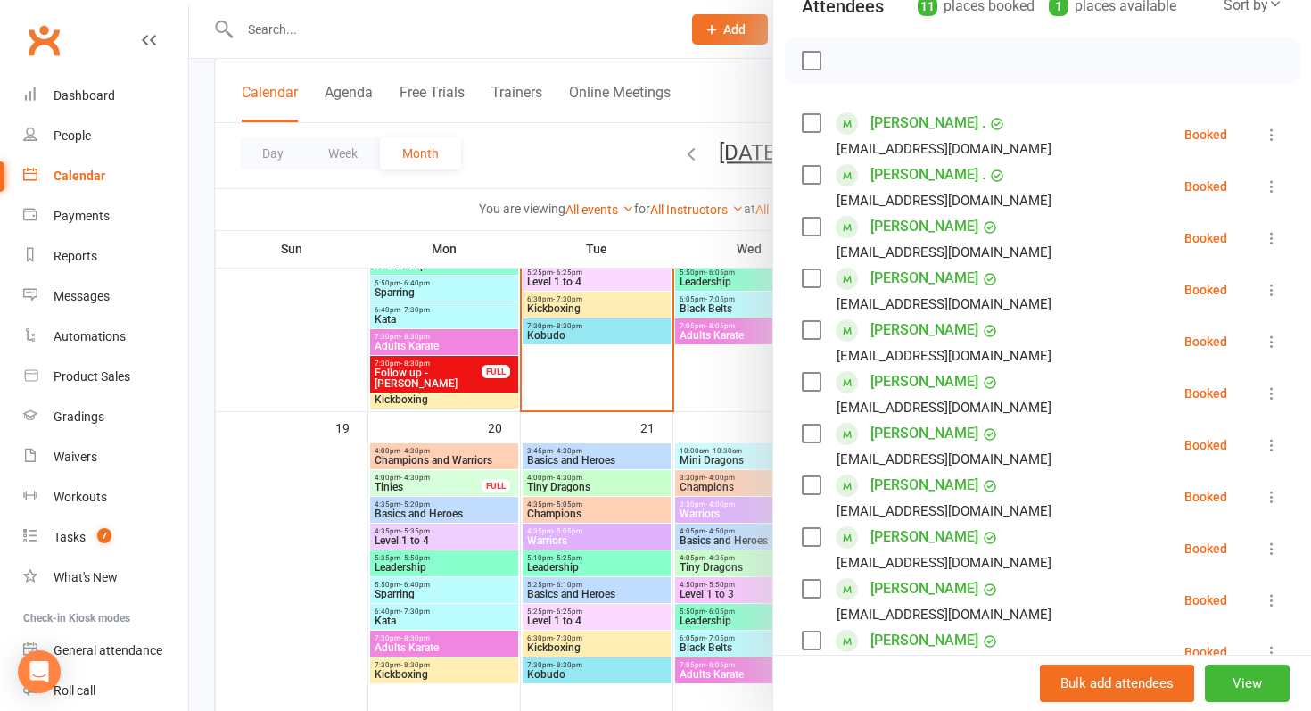
scroll to position [211, 0]
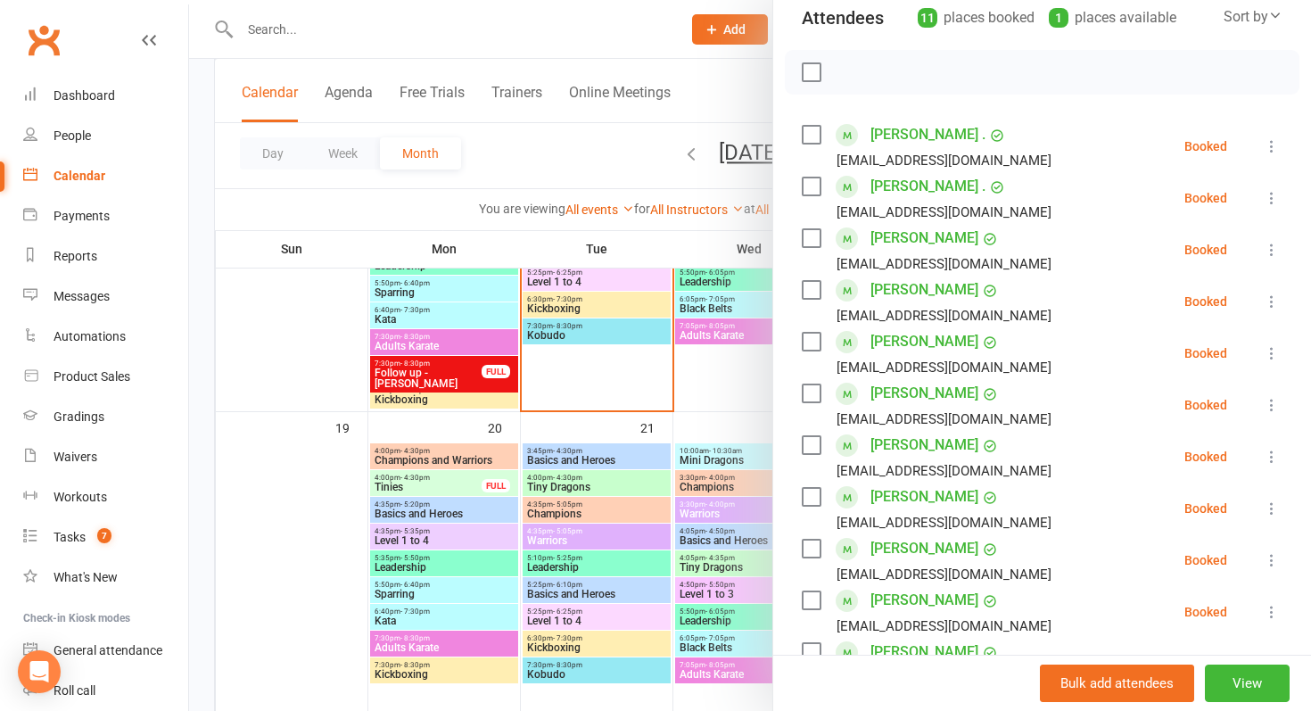
click at [691, 404] on div at bounding box center [750, 355] width 1122 height 711
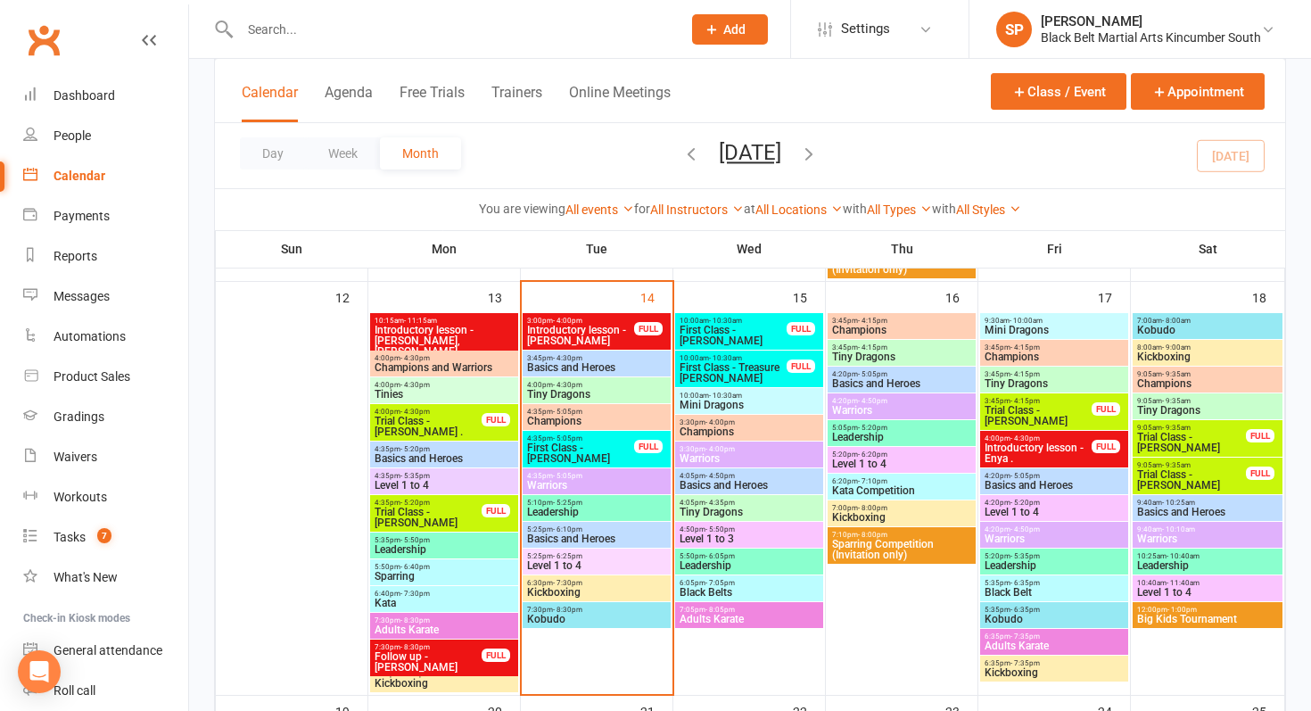
scroll to position [656, 0]
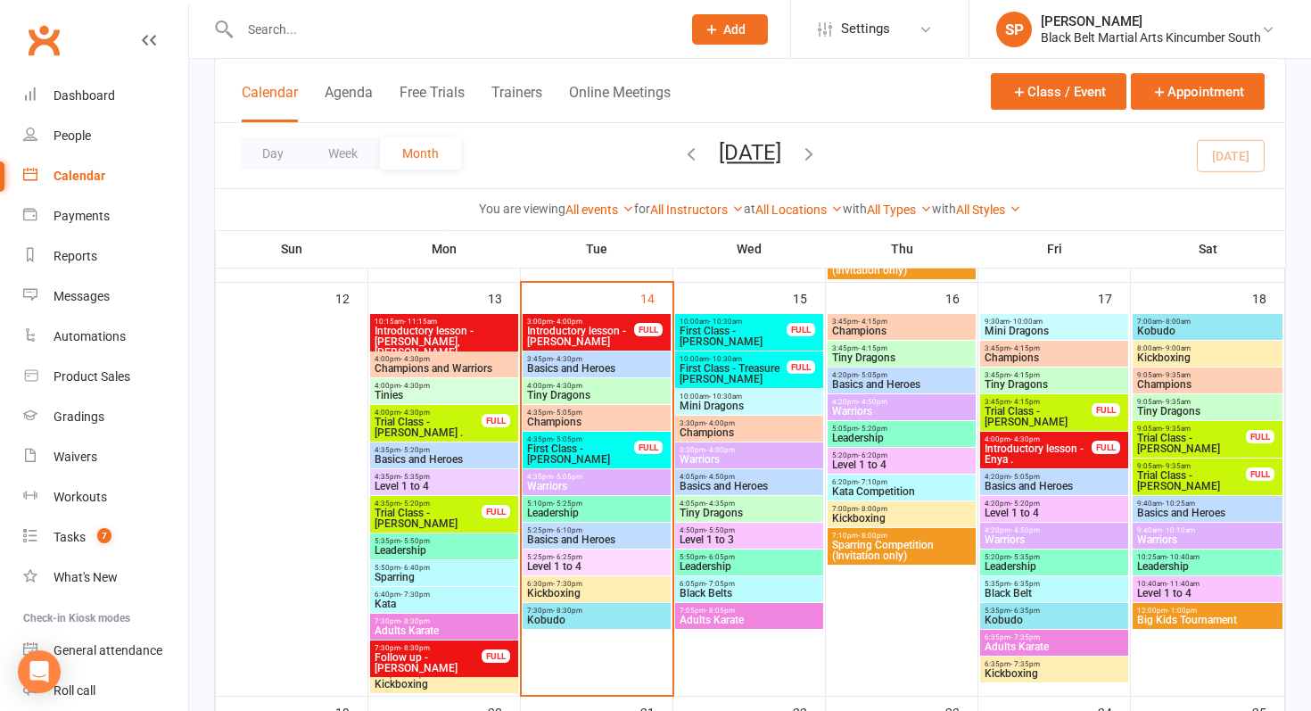
click at [1210, 401] on span "9:05am - 9:35am" at bounding box center [1207, 402] width 143 height 8
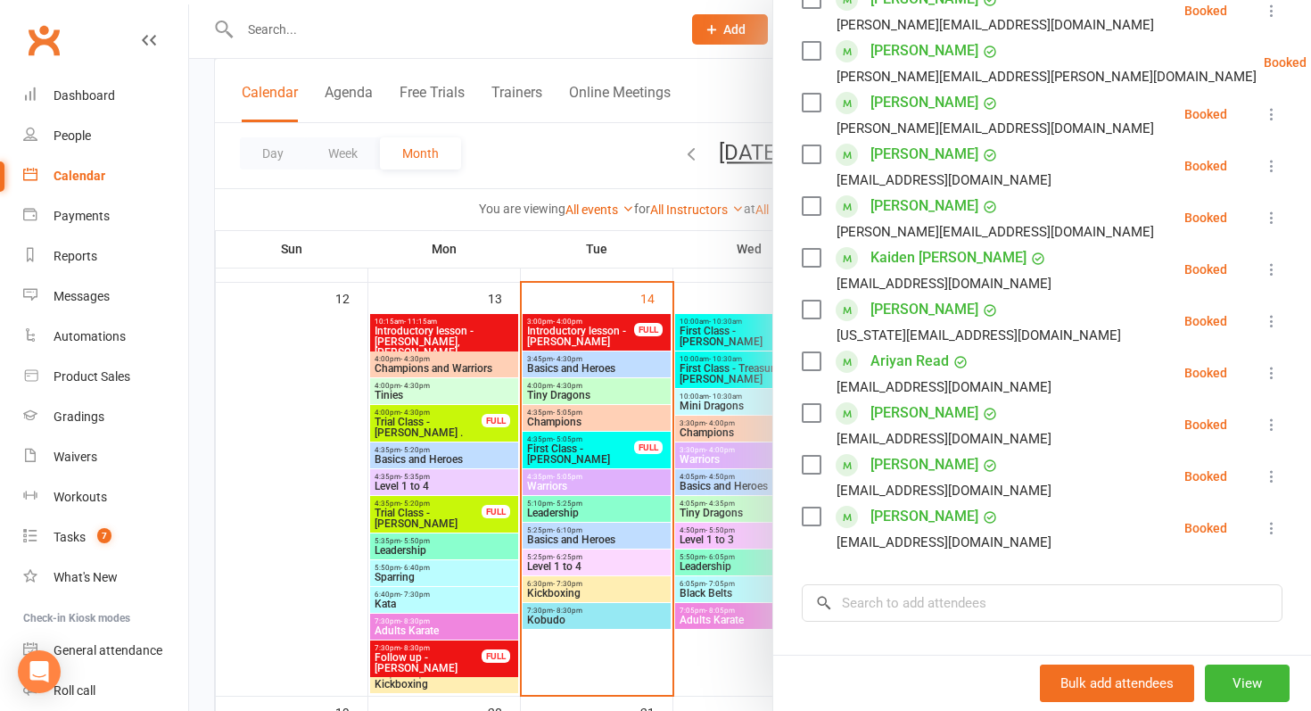
scroll to position [454, 0]
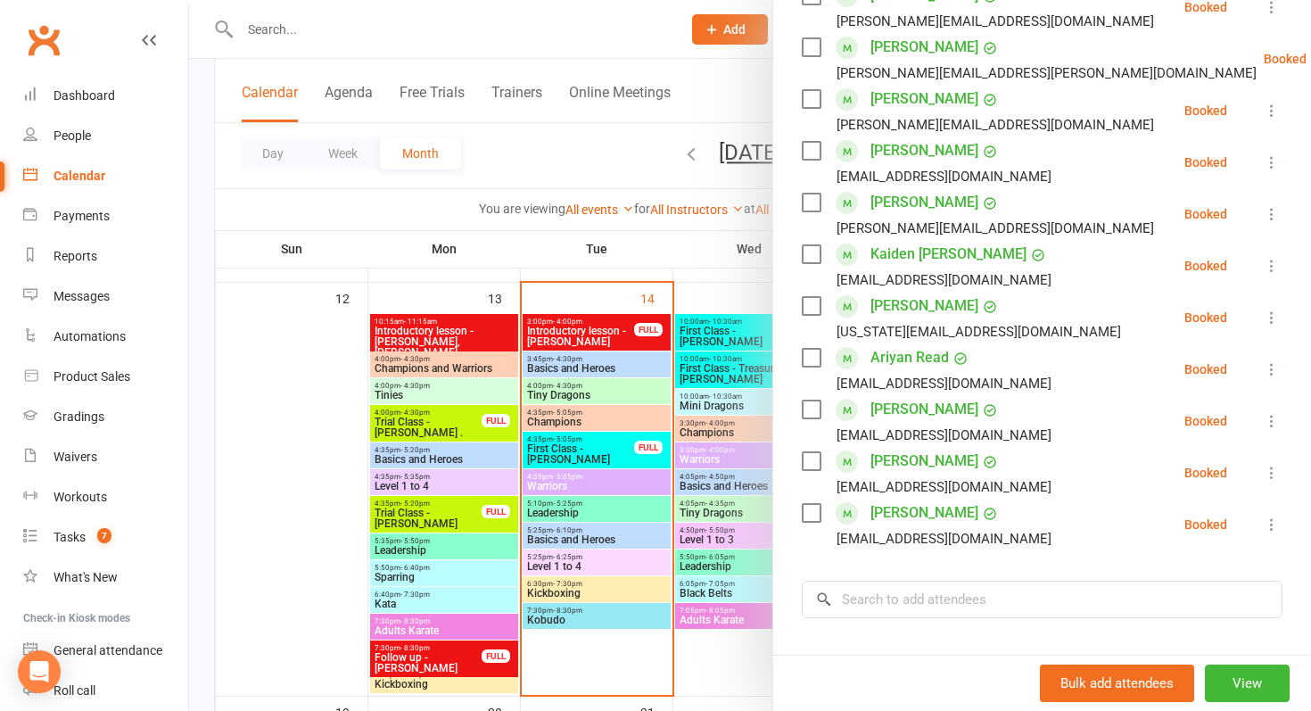
click at [717, 523] on div at bounding box center [750, 355] width 1122 height 711
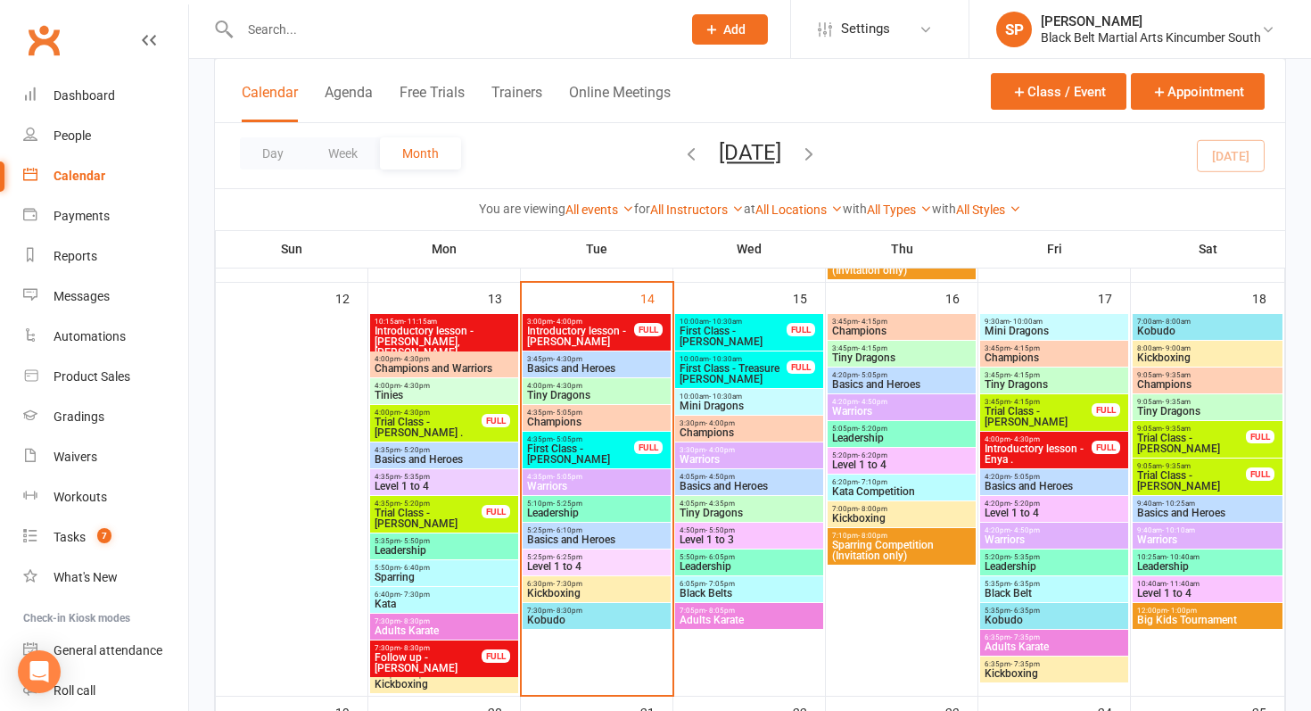
click at [1150, 616] on span "Big Kids Tournament" at bounding box center [1207, 620] width 143 height 11
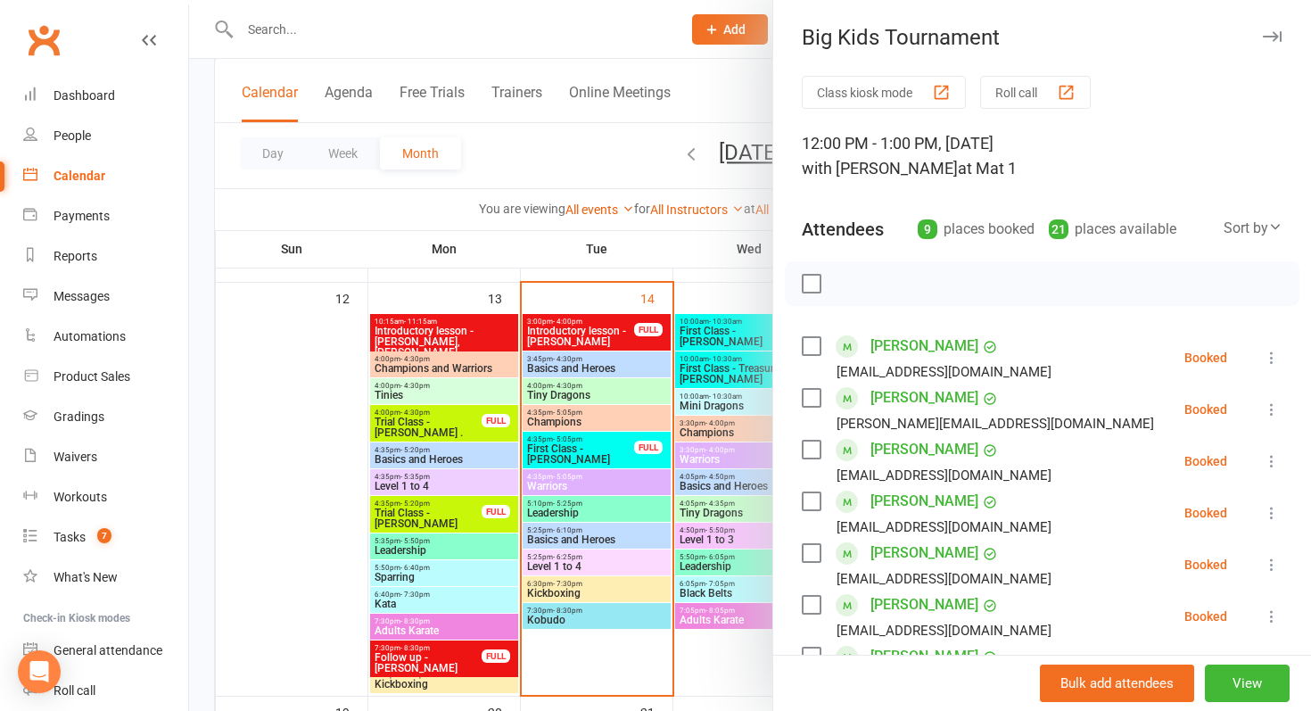
click at [533, 550] on div at bounding box center [750, 355] width 1122 height 711
